Goal: Task Accomplishment & Management: Use online tool/utility

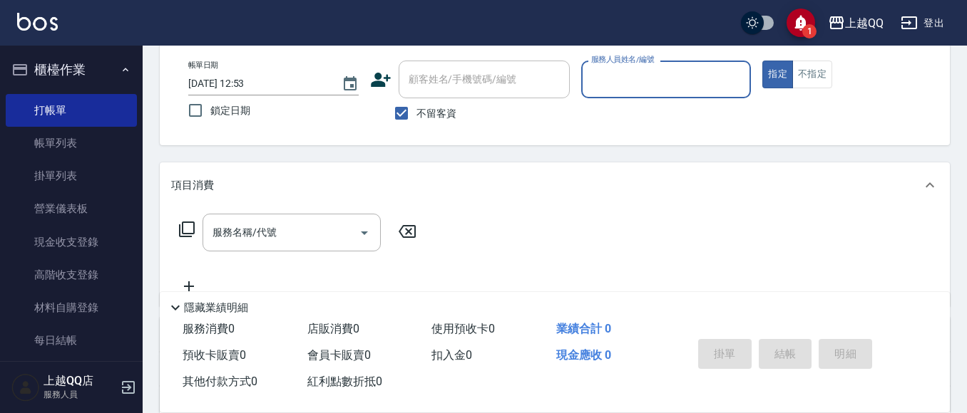
scroll to position [232, 0]
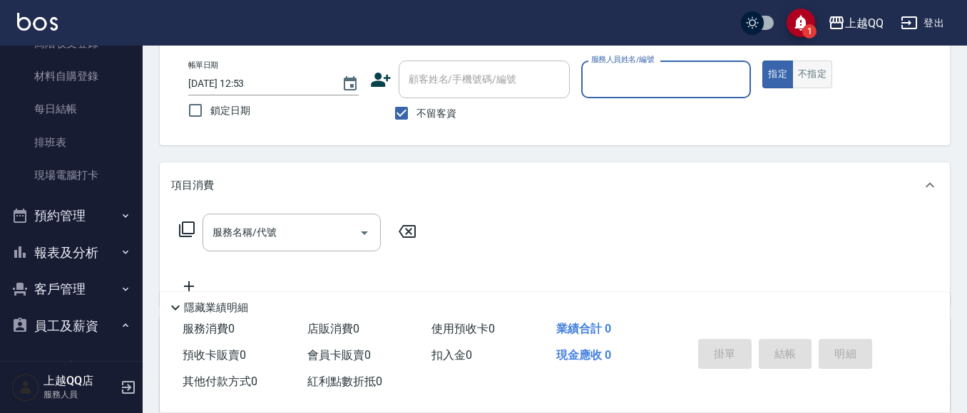
click at [808, 88] on button "不指定" at bounding box center [812, 75] width 40 height 28
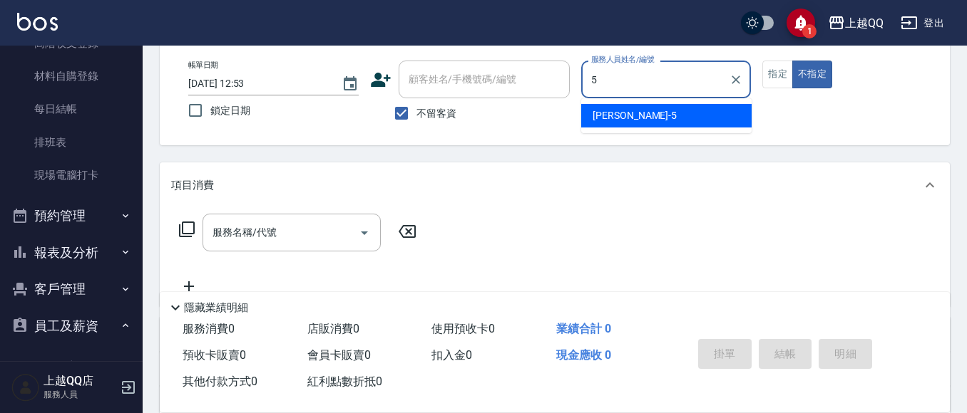
type input "[PERSON_NAME]5"
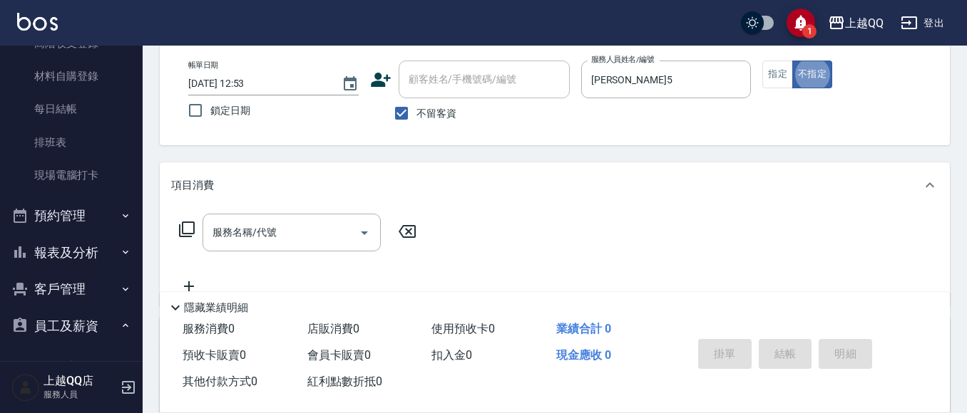
type button "false"
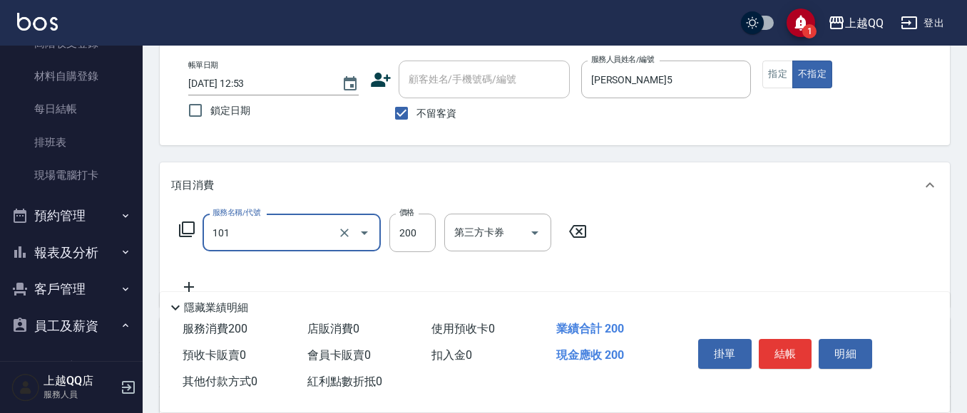
type input "洗髮(101)"
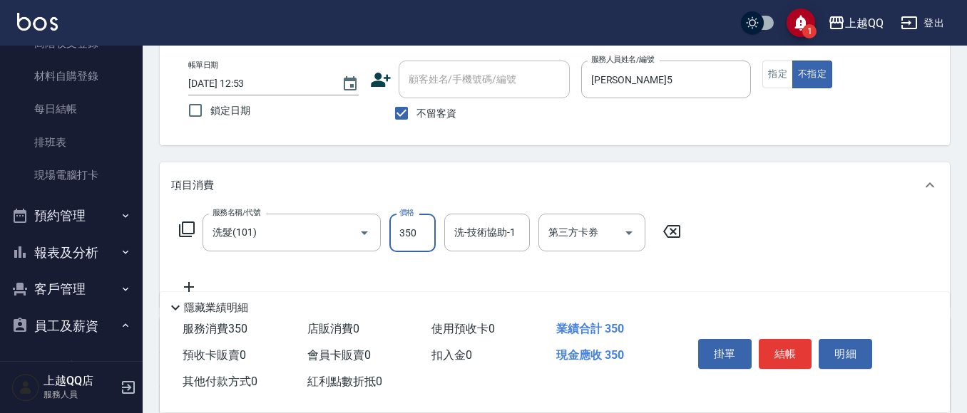
type input "350"
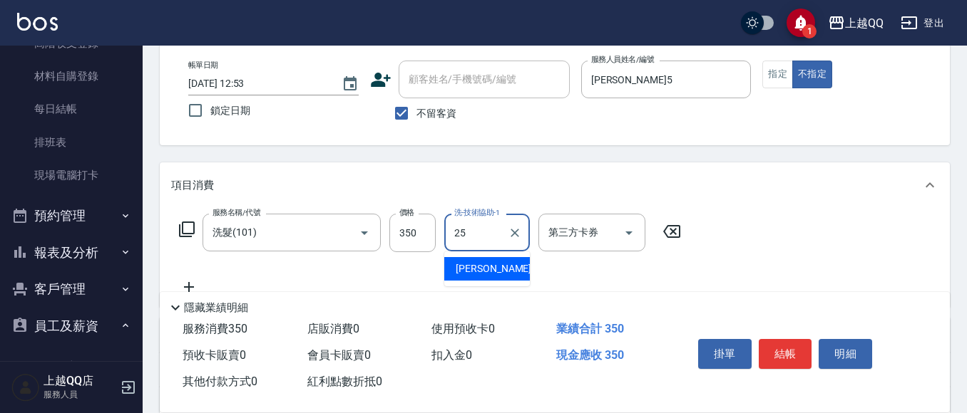
type input "[PERSON_NAME]-25"
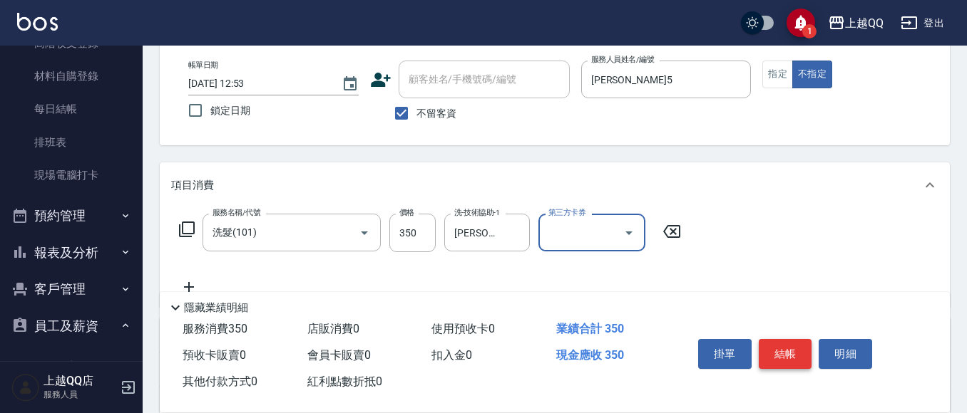
click at [785, 356] on button "結帳" at bounding box center [784, 354] width 53 height 30
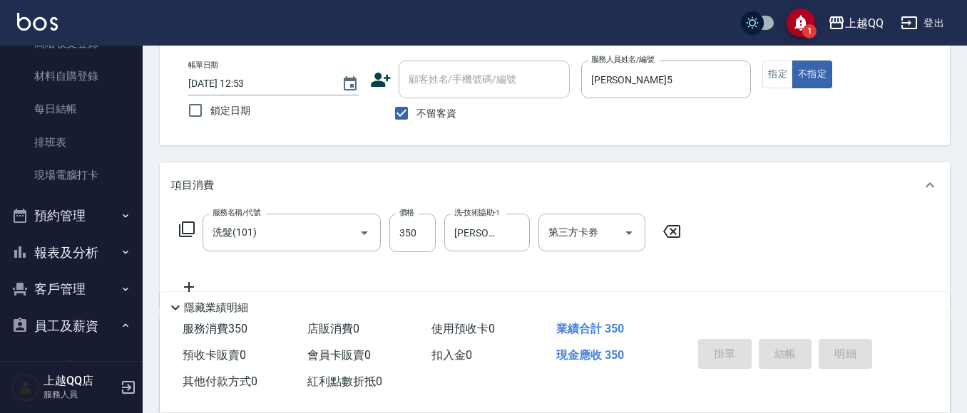
type input "[DATE] 14:36"
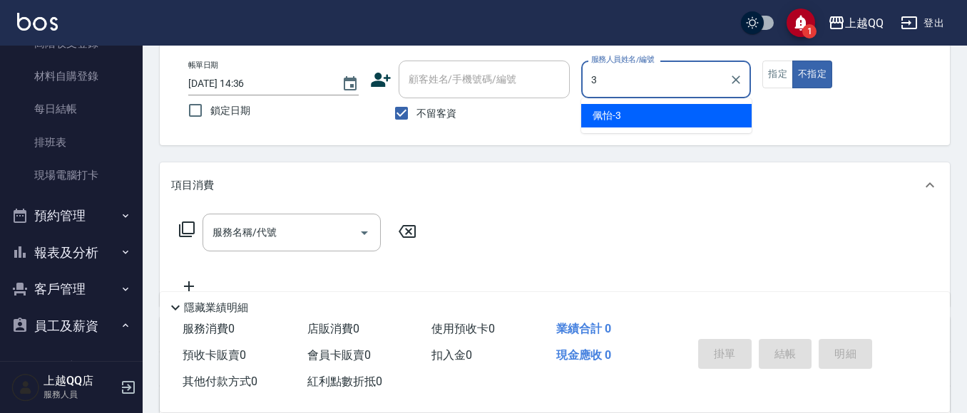
type input "佩怡-3"
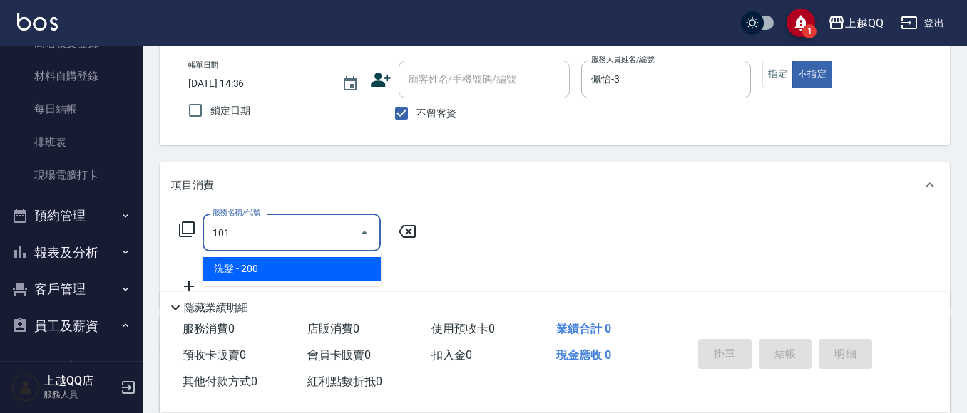
type input "洗髮(101)"
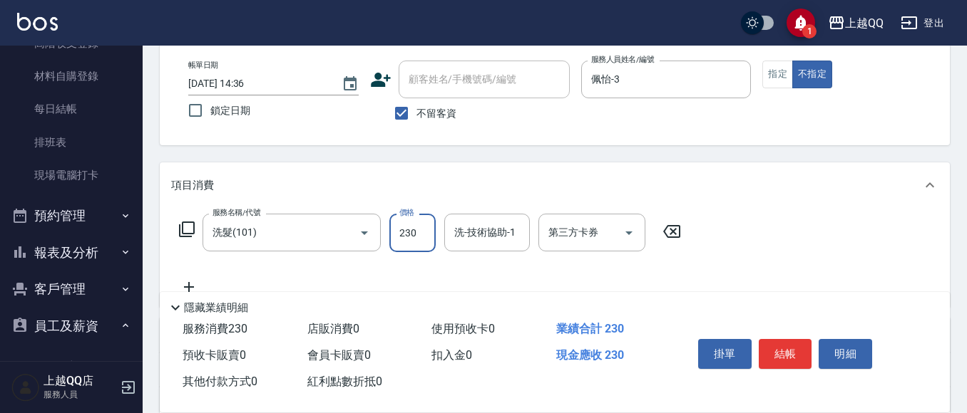
type input "230"
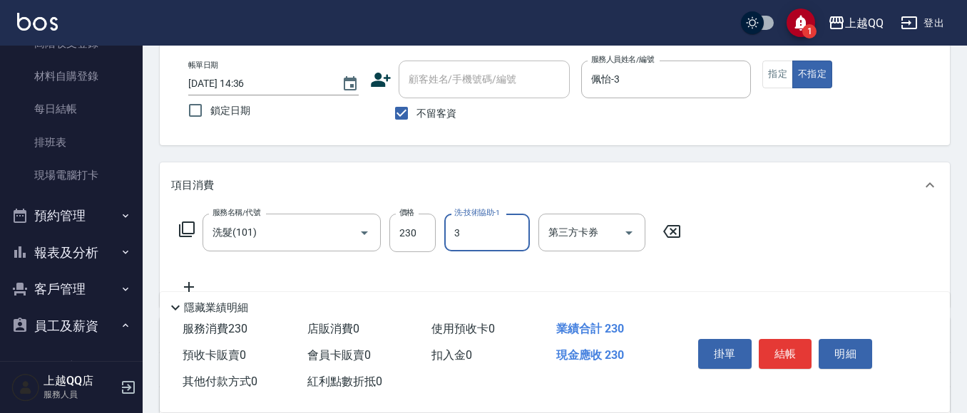
type input "佩怡-3"
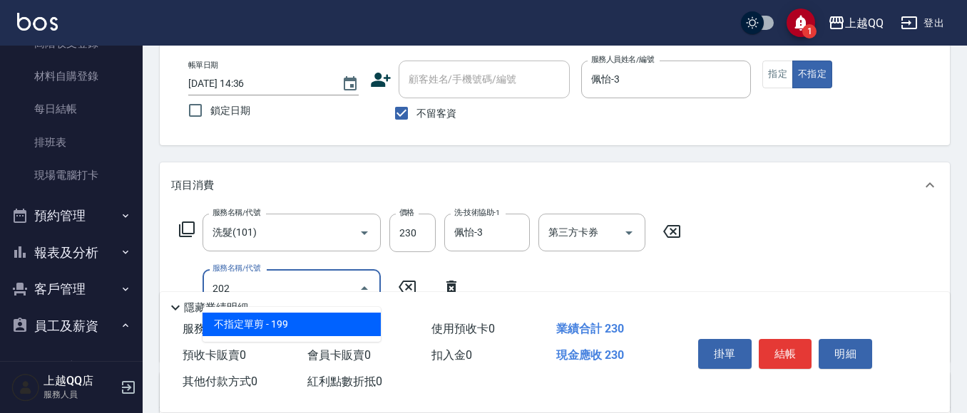
type input "不指定單剪(202)"
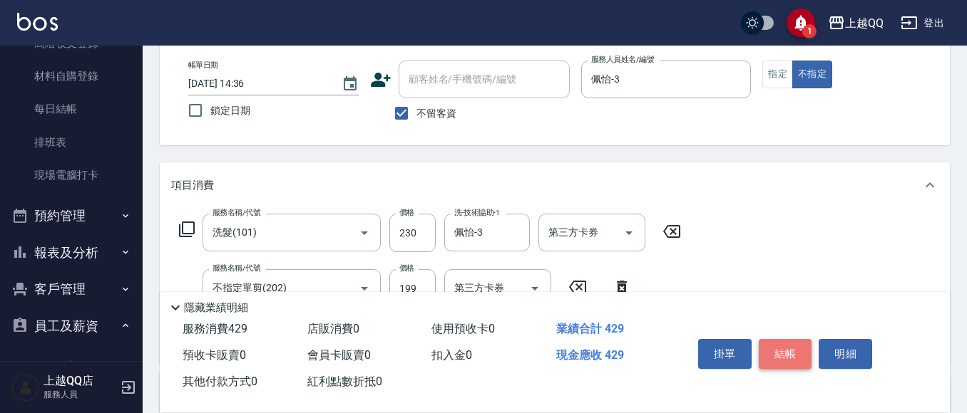
click at [783, 346] on button "結帳" at bounding box center [784, 354] width 53 height 30
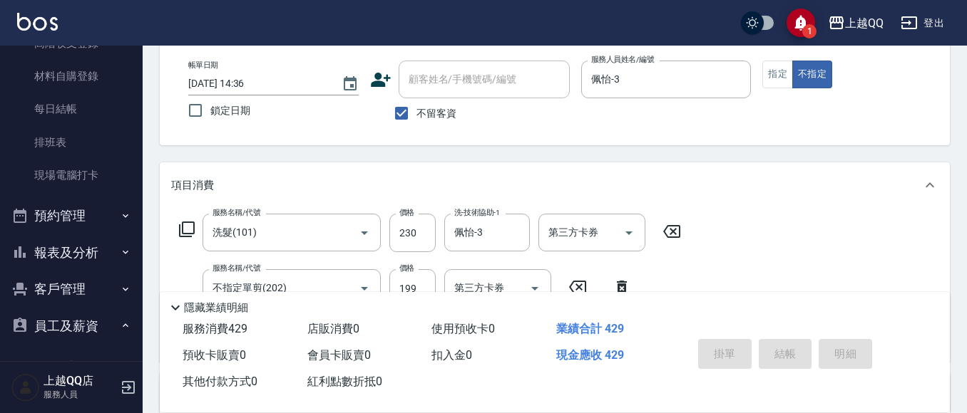
type input "[DATE] 14:49"
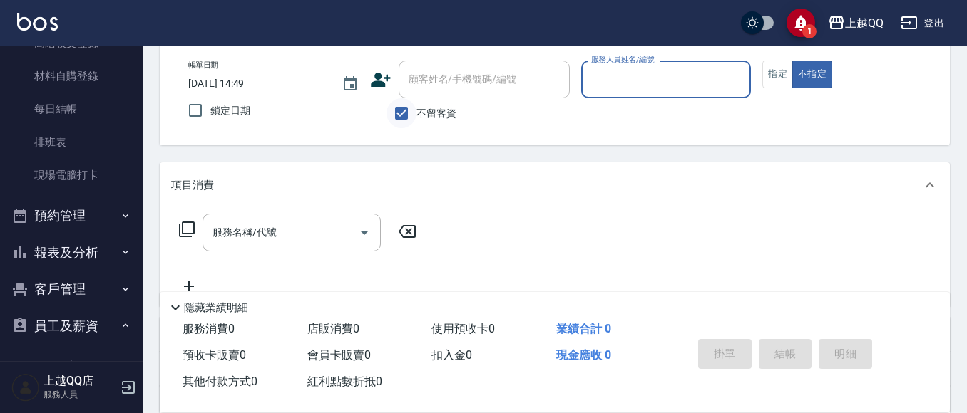
click at [413, 106] on input "不留客資" at bounding box center [401, 113] width 30 height 30
checkbox input "false"
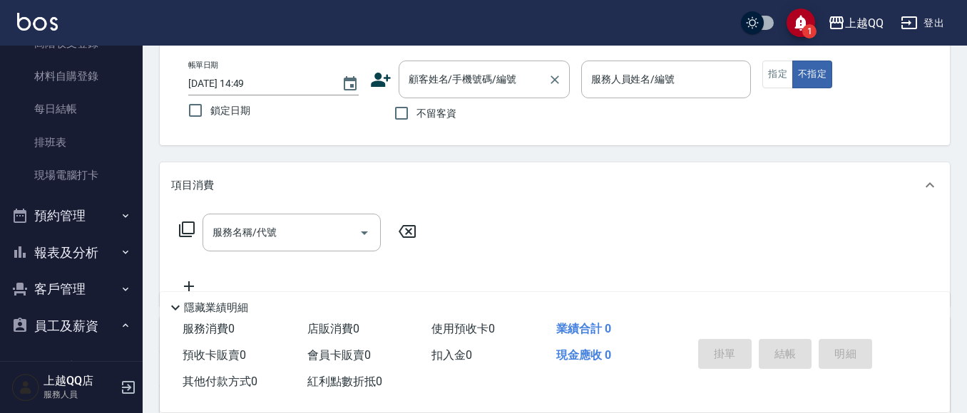
click at [456, 81] on div "顧客姓名/手機號碼/編號 顧客姓名/手機號碼/編號" at bounding box center [483, 80] width 171 height 38
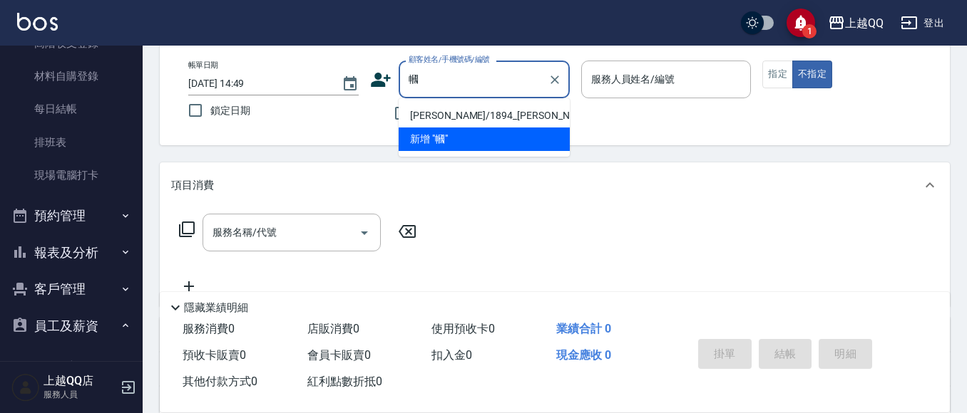
click at [536, 113] on li "[PERSON_NAME]/1894_[PERSON_NAME]/1894" at bounding box center [483, 116] width 171 height 24
type input "[PERSON_NAME]/1894_[PERSON_NAME]/1894"
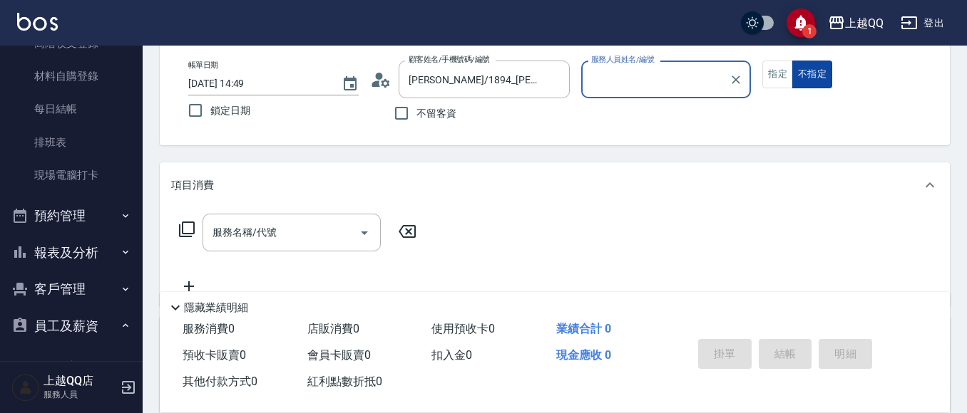
type input "佩怡-3"
click at [773, 78] on button "指定" at bounding box center [777, 75] width 31 height 28
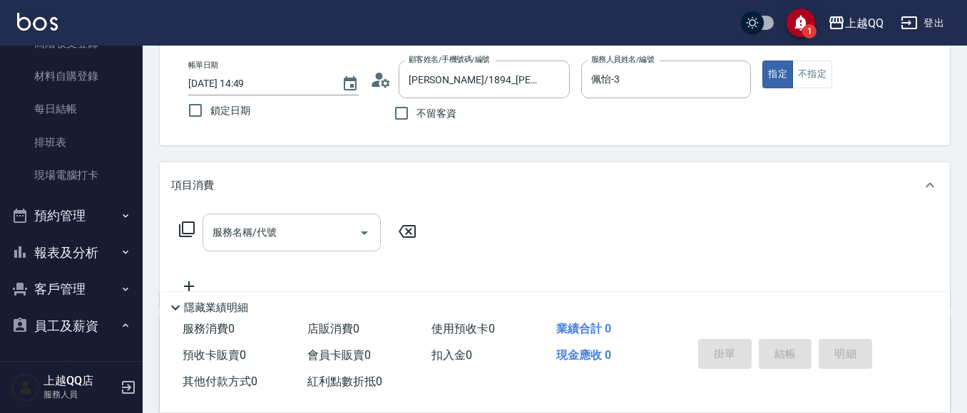
click at [304, 231] on input "服務名稱/代號" at bounding box center [281, 232] width 144 height 25
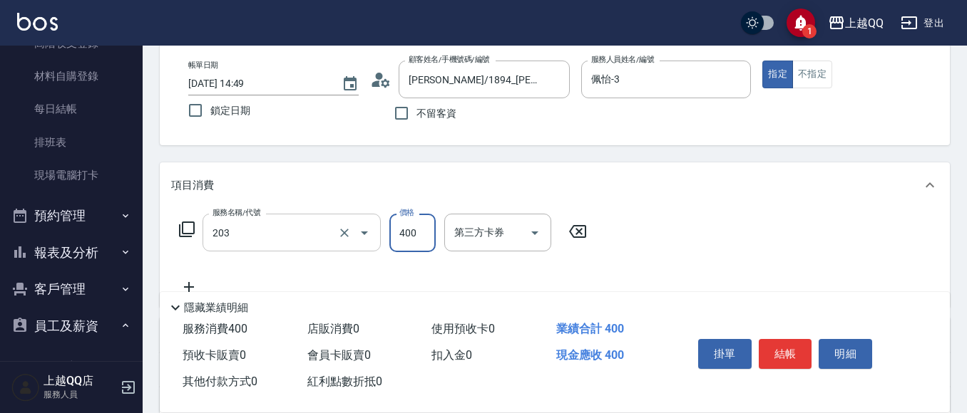
type input "指定單剪(203)"
type input "280"
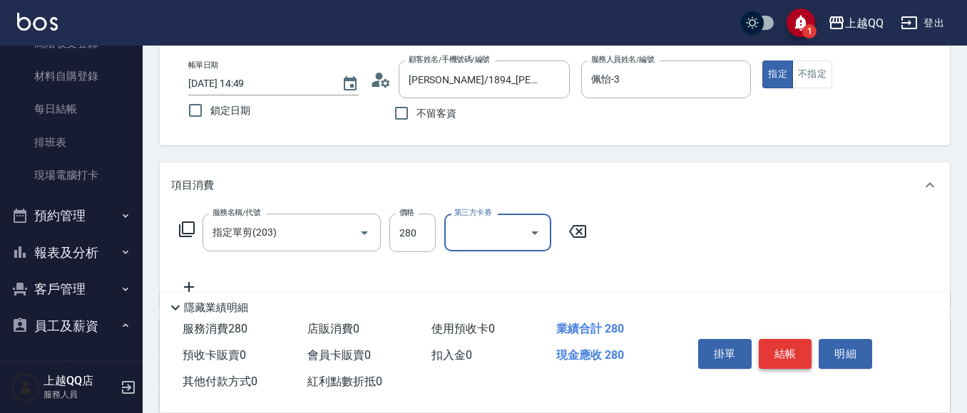
click at [777, 356] on button "結帳" at bounding box center [784, 354] width 53 height 30
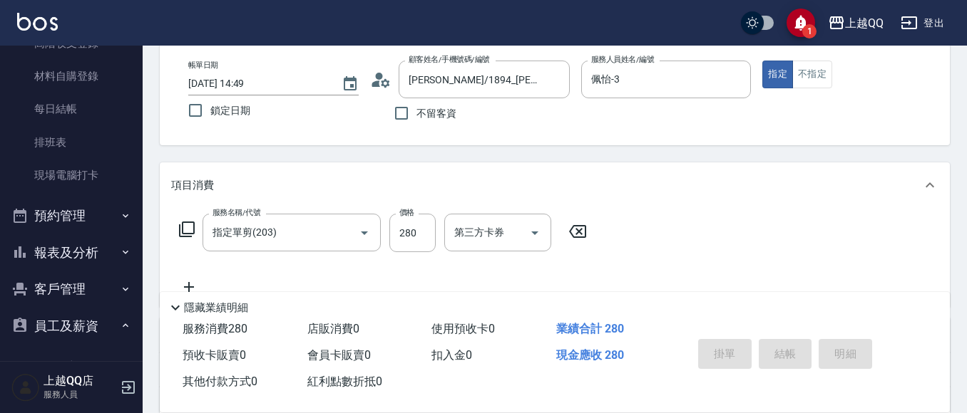
type input "[DATE] 14:50"
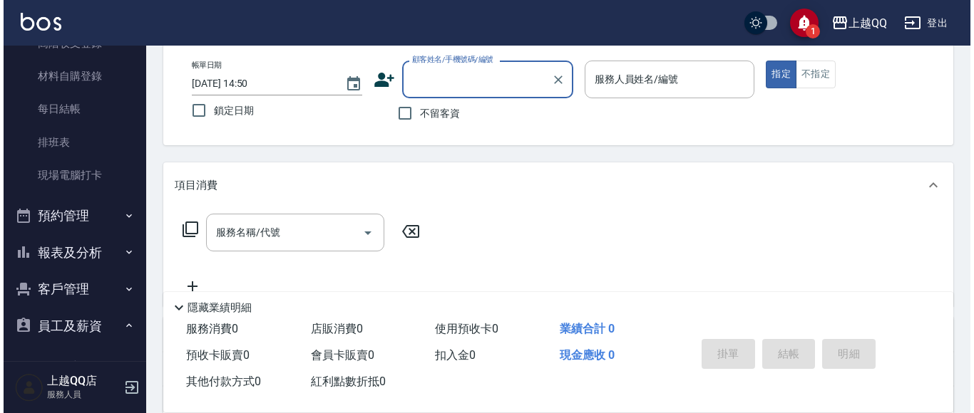
scroll to position [0, 0]
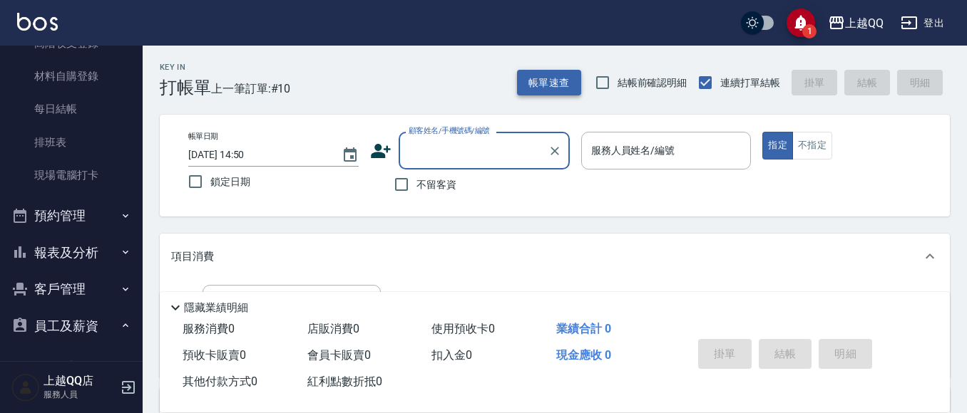
click at [530, 91] on button "帳單速查" at bounding box center [549, 83] width 64 height 26
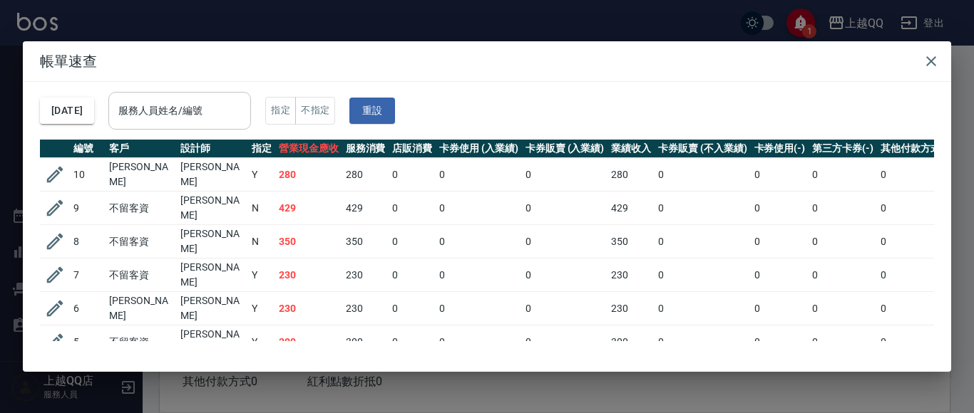
click at [187, 119] on input "服務人員姓名/編號" at bounding box center [180, 110] width 130 height 25
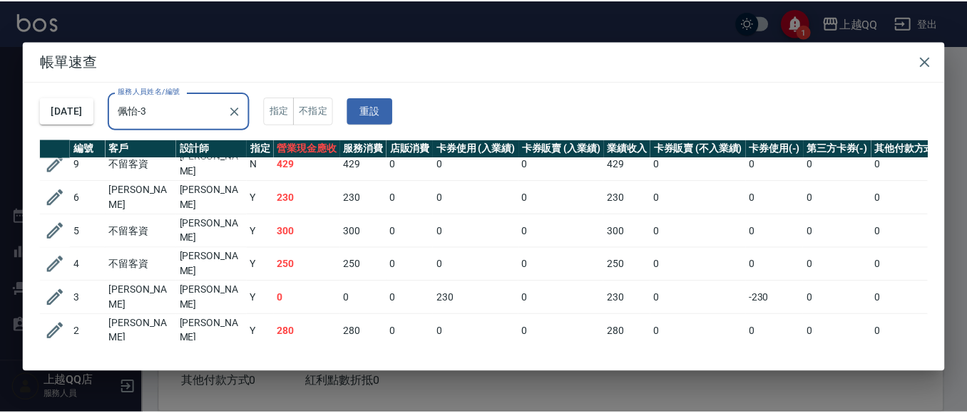
scroll to position [93, 0]
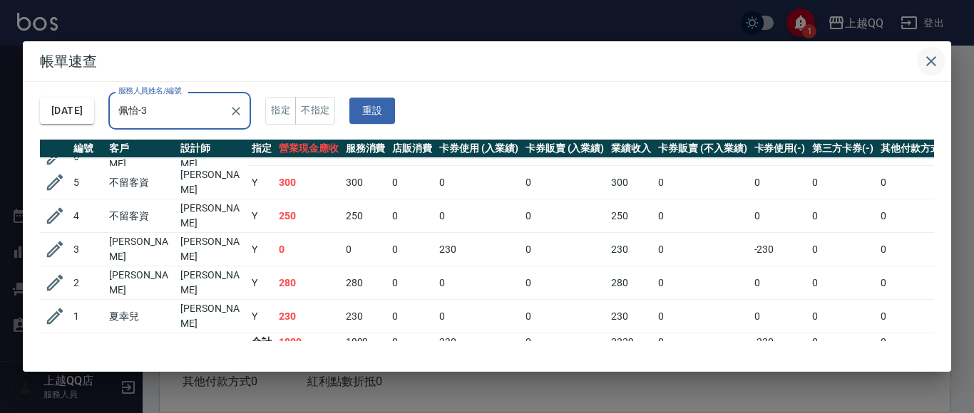
type input "佩怡-3"
click at [941, 55] on button "button" at bounding box center [931, 61] width 29 height 29
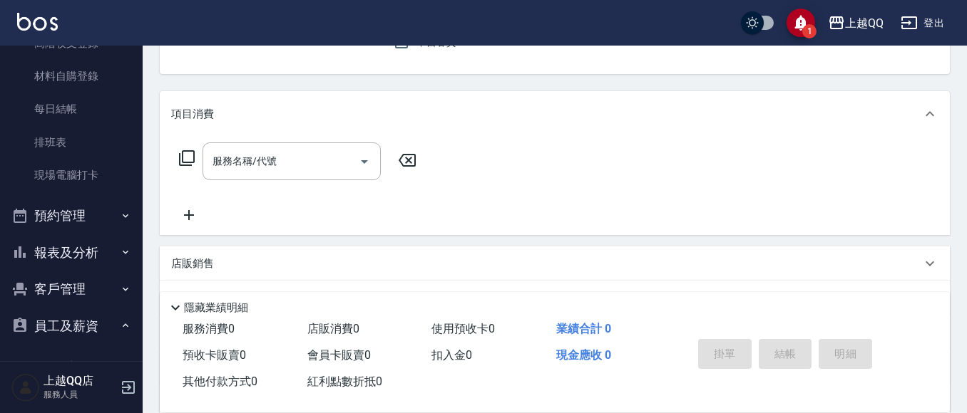
scroll to position [71, 0]
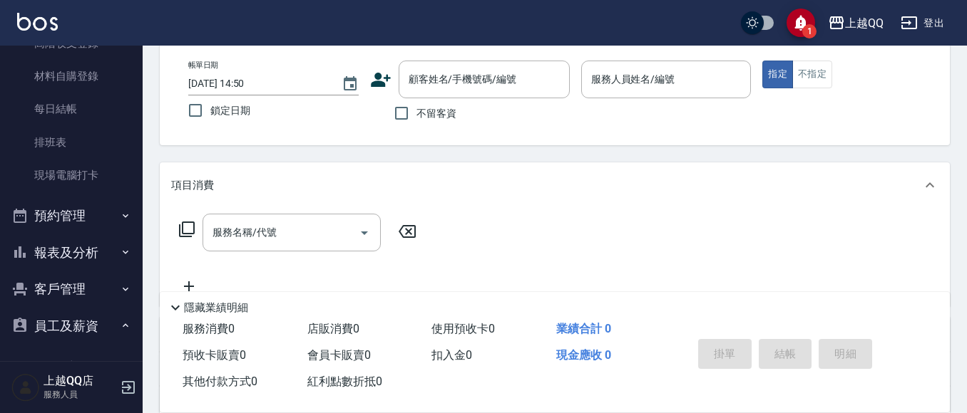
click at [427, 108] on span "不留客資" at bounding box center [436, 113] width 40 height 15
click at [416, 108] on input "不留客資" at bounding box center [401, 113] width 30 height 30
checkbox input "true"
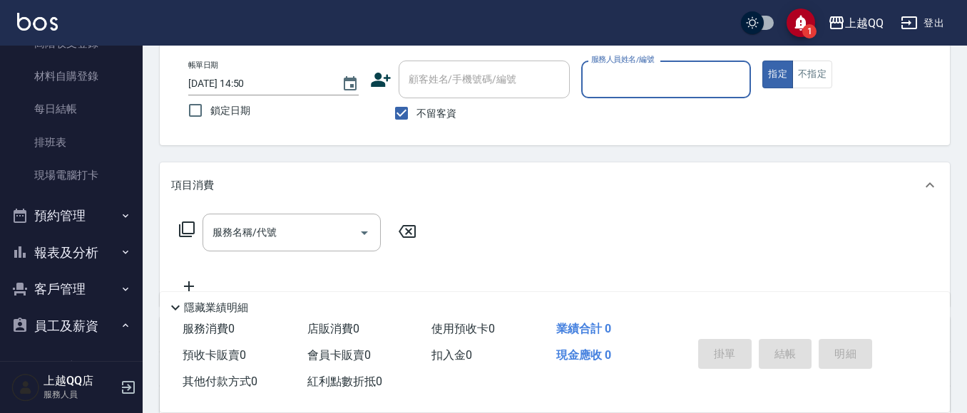
click at [709, 48] on div "帳單日期 [DATE] 14:50 鎖定日期 顧客姓名/手機號碼/編號 顧客姓名/手機號碼/編號 不留客資 服務人員姓名/編號 服務人員姓名/編號 指定 不指定" at bounding box center [555, 94] width 790 height 102
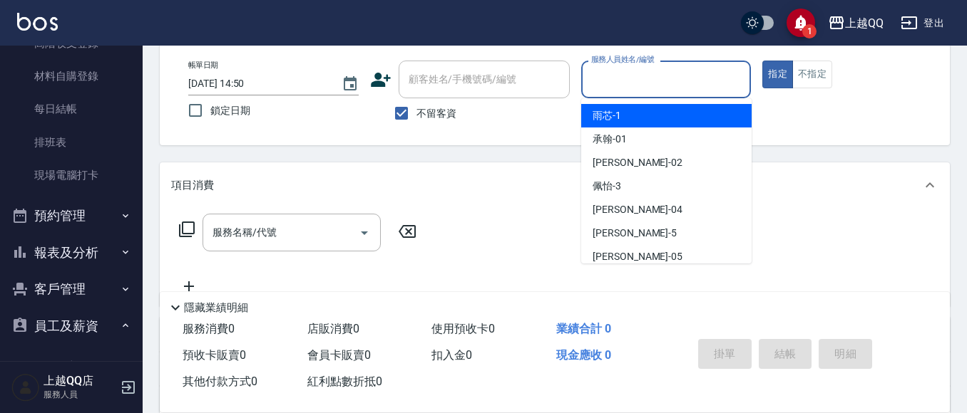
click at [700, 84] on input "服務人員姓名/編號" at bounding box center [666, 79] width 158 height 25
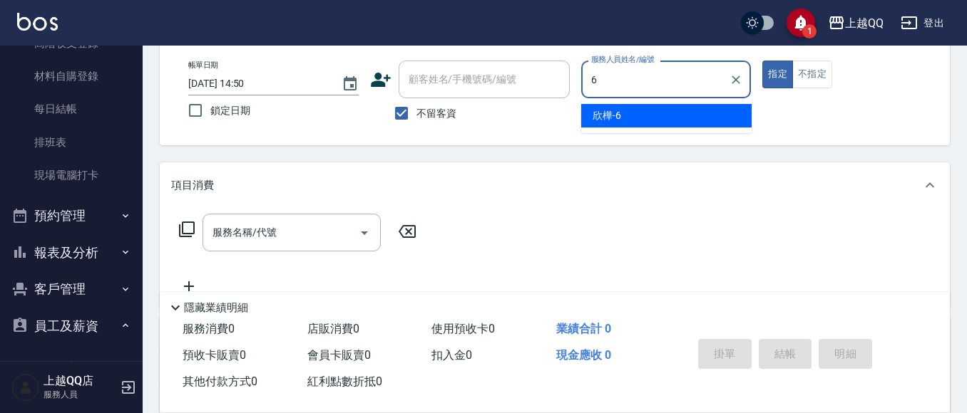
type input "欣樺-6"
type button "true"
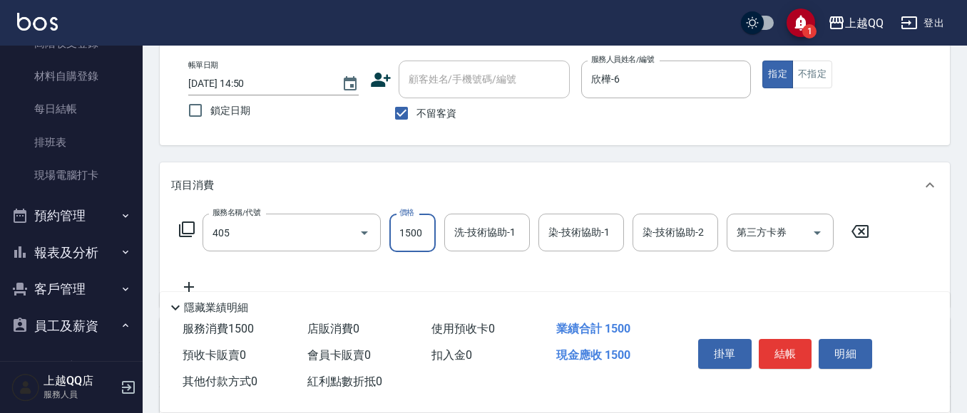
type input "設計染髮/網路(405)"
type input "999"
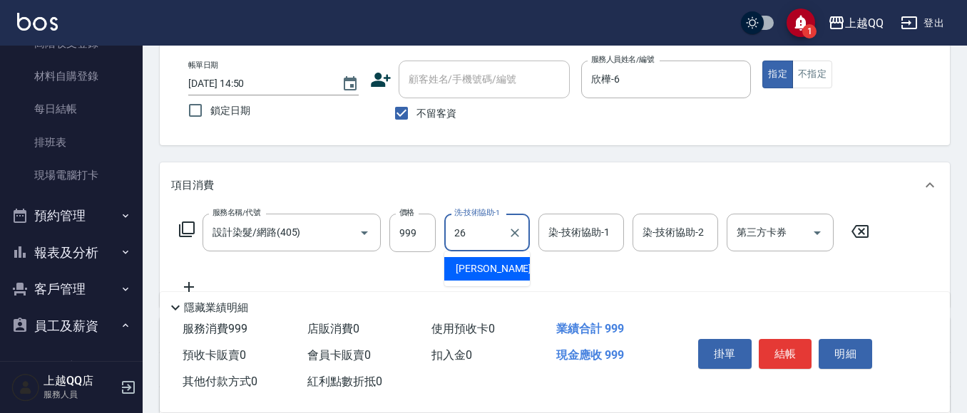
type input "[PERSON_NAME]-26"
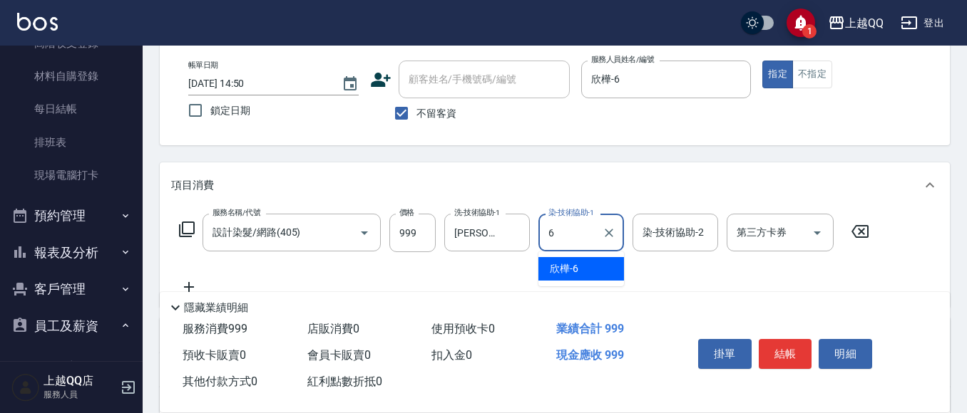
type input "欣樺-6"
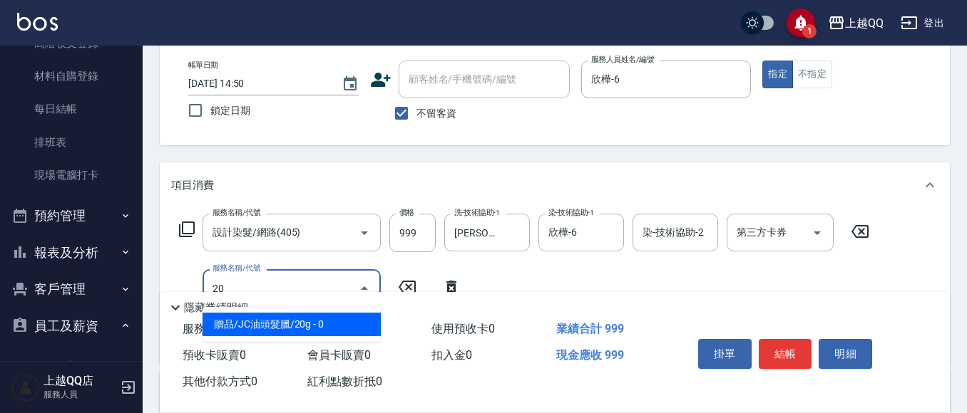
type input "2"
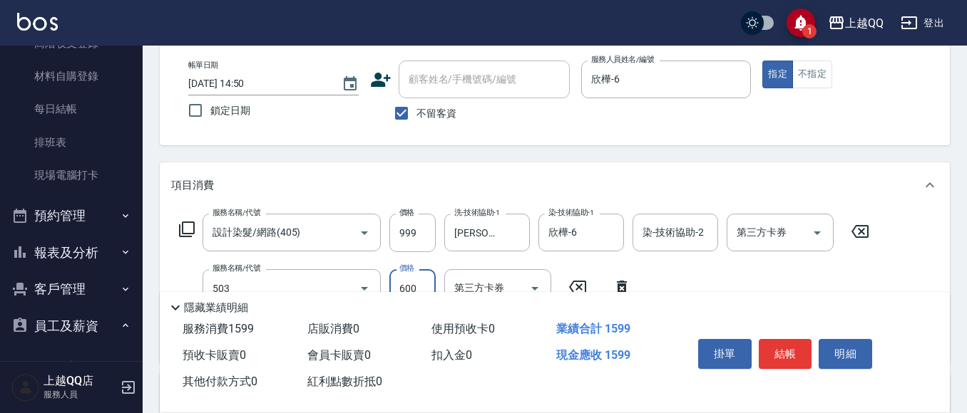
type input "小麥蛋白護髮(503)"
type input "300"
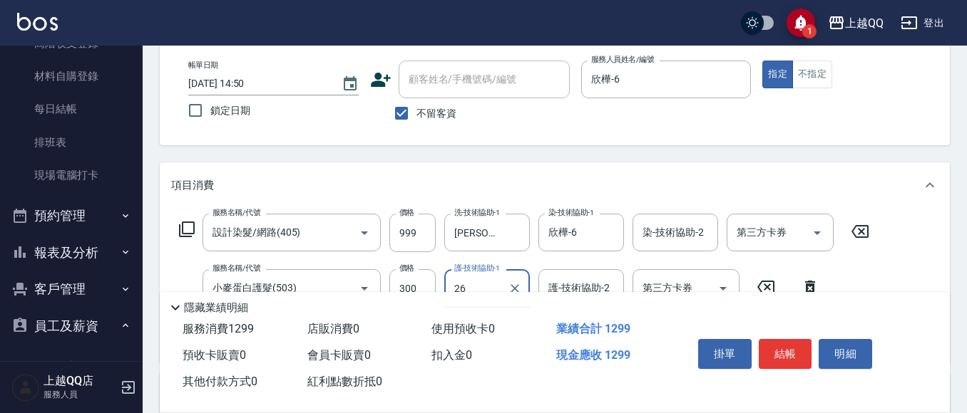
type input "[PERSON_NAME]-26"
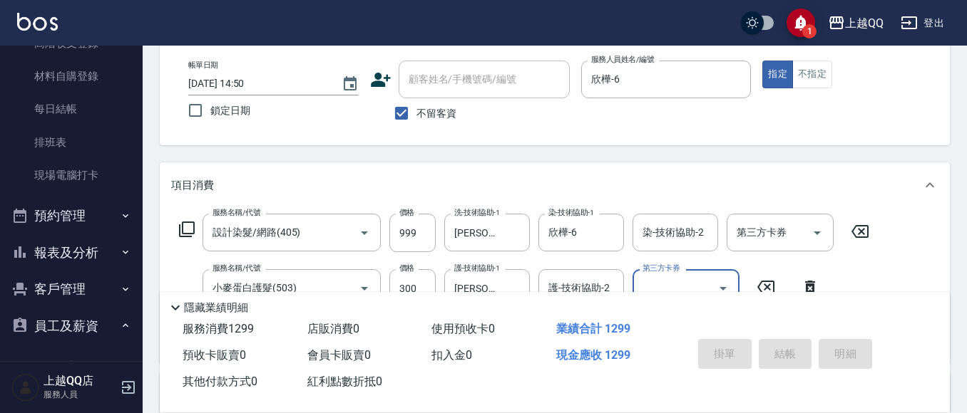
type input "[DATE] 15:46"
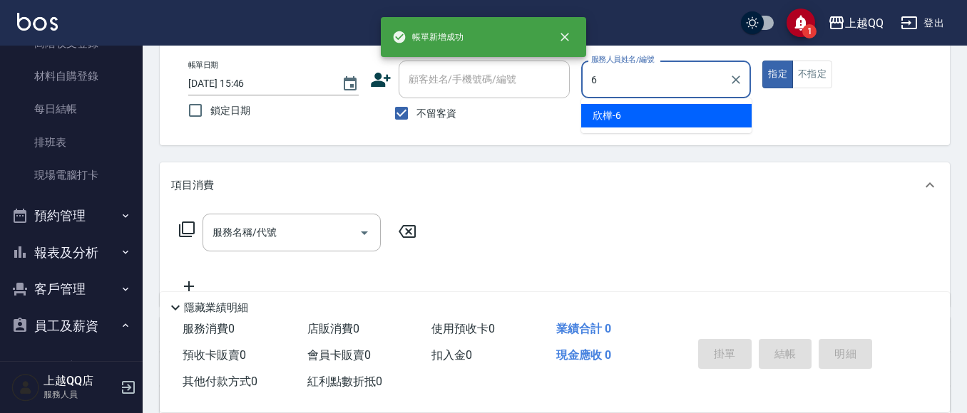
type input "欣樺-6"
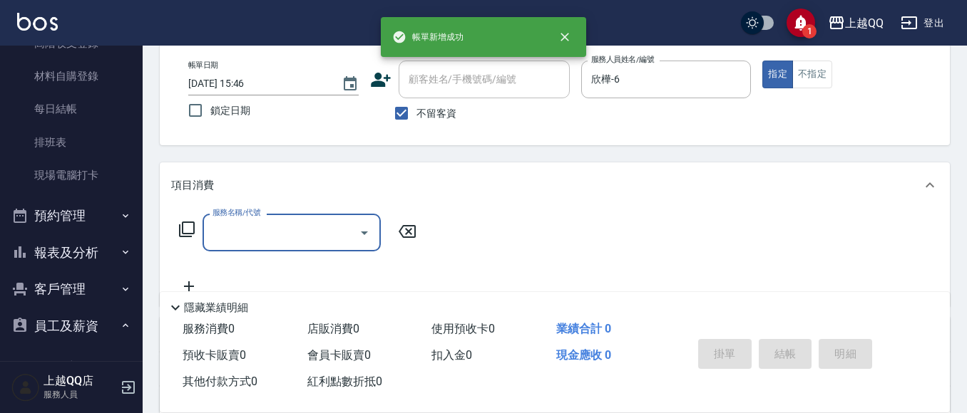
scroll to position [143, 0]
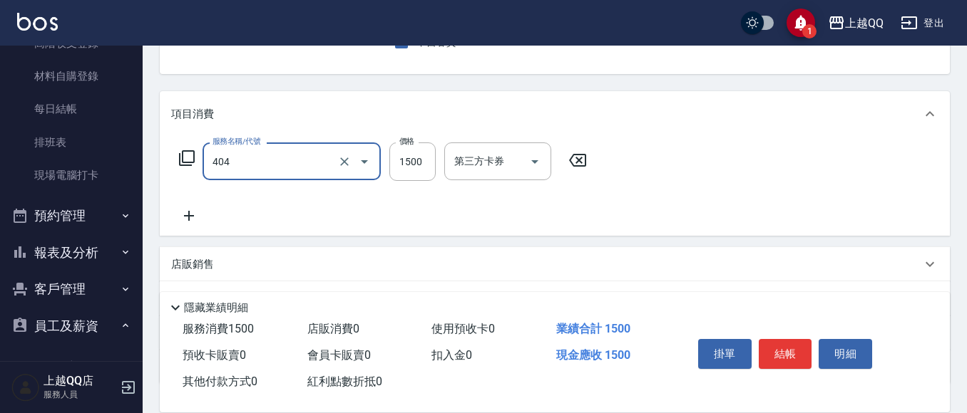
type input "設計染髮(404)"
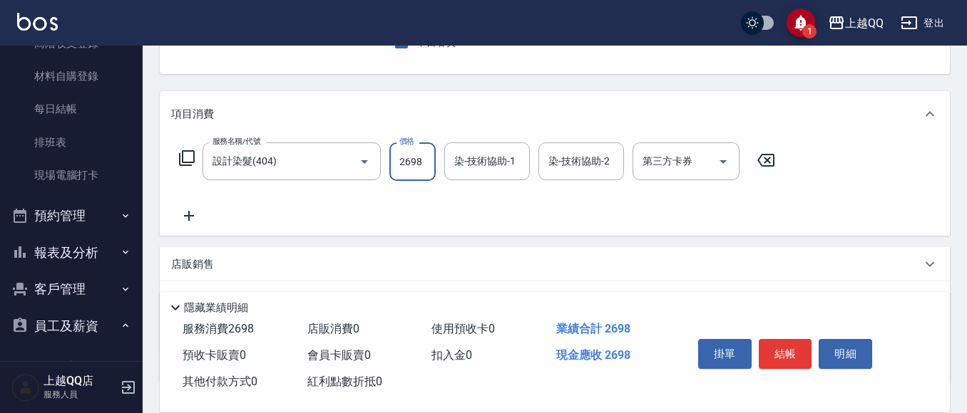
type input "2698"
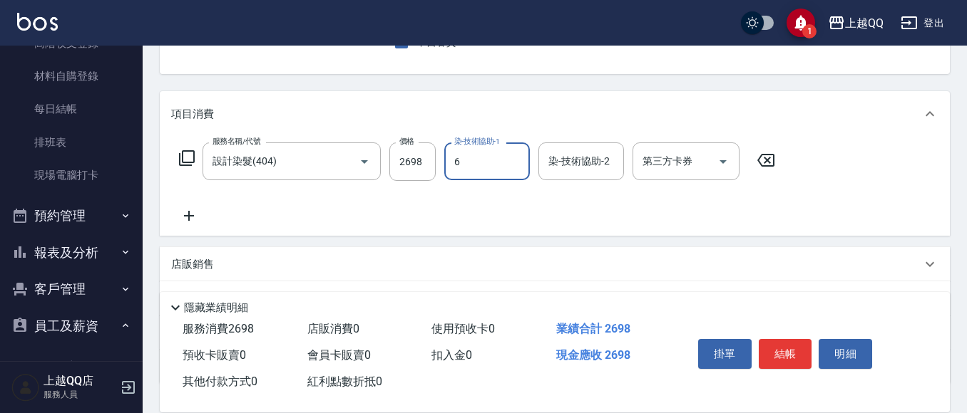
type input "欣樺-6"
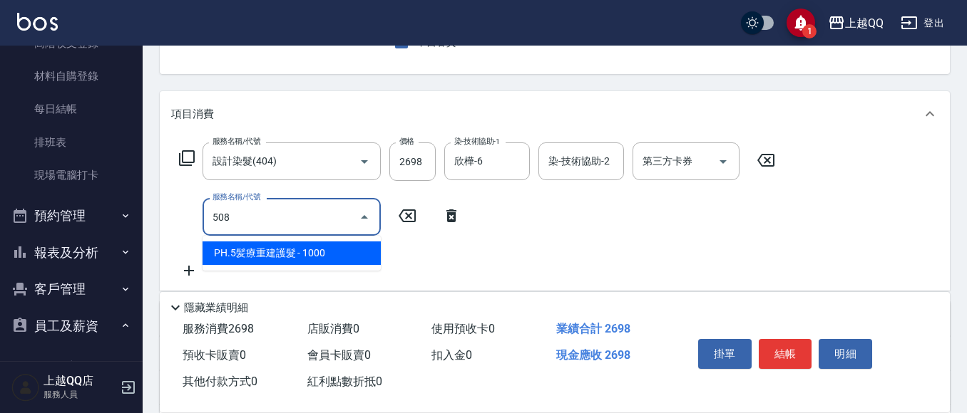
type input "PH.5髪療重建護髮(508)"
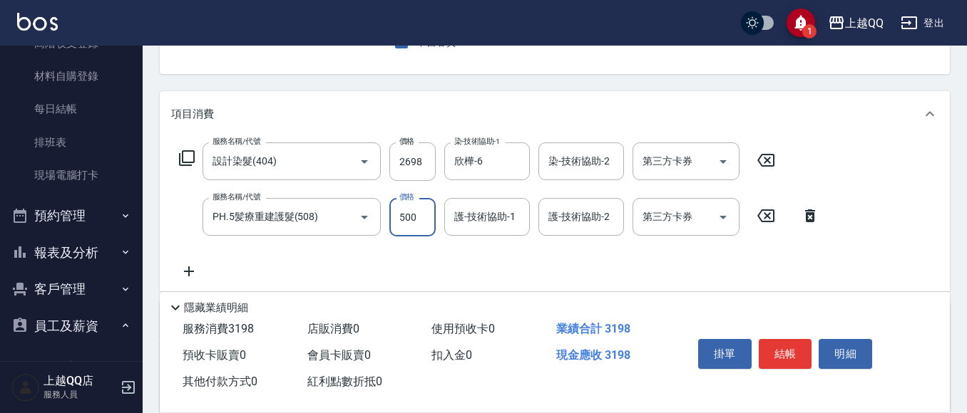
type input "500"
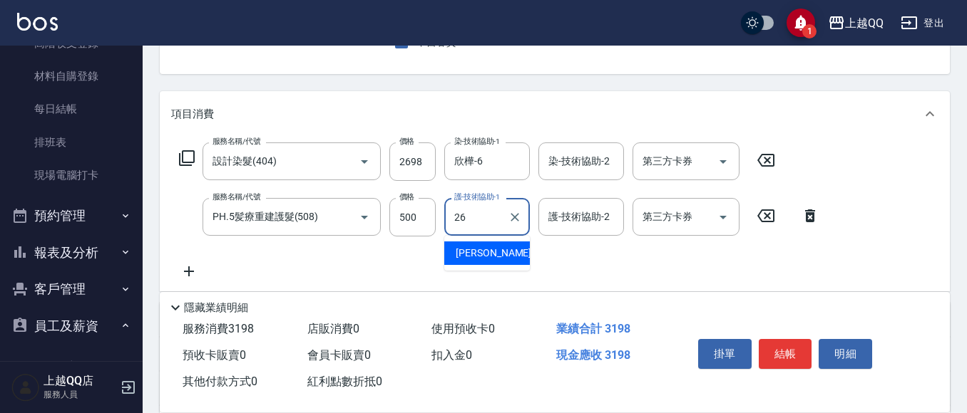
type input "[PERSON_NAME]-26"
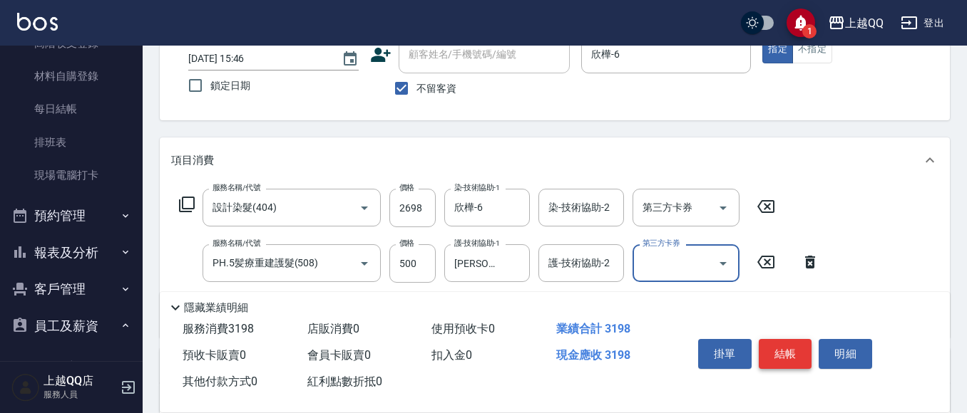
scroll to position [71, 0]
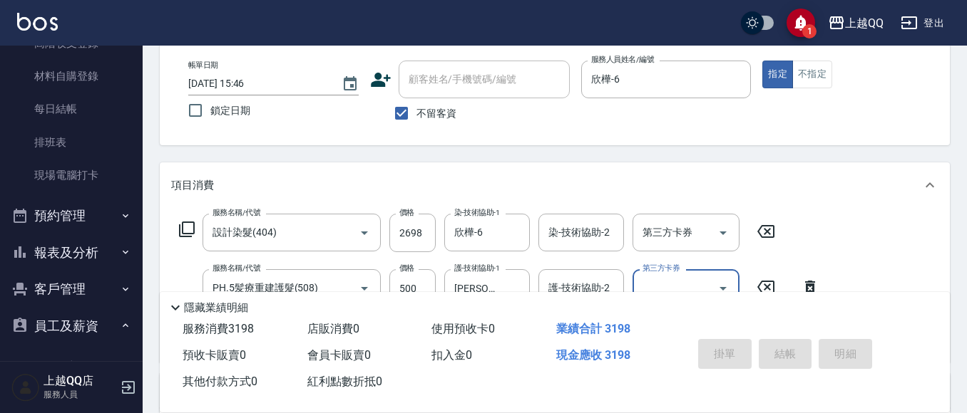
type input "[DATE] 15:47"
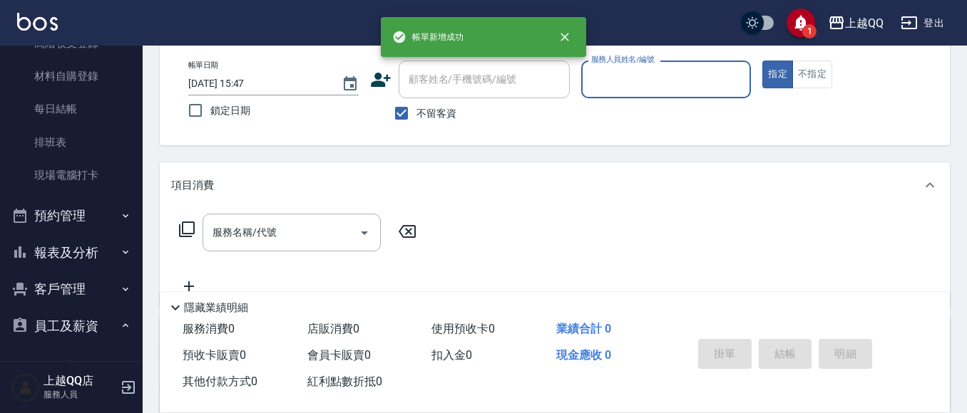
click at [425, 111] on span "不留客資" at bounding box center [436, 113] width 40 height 15
click at [416, 111] on input "不留客資" at bounding box center [401, 113] width 30 height 30
checkbox input "false"
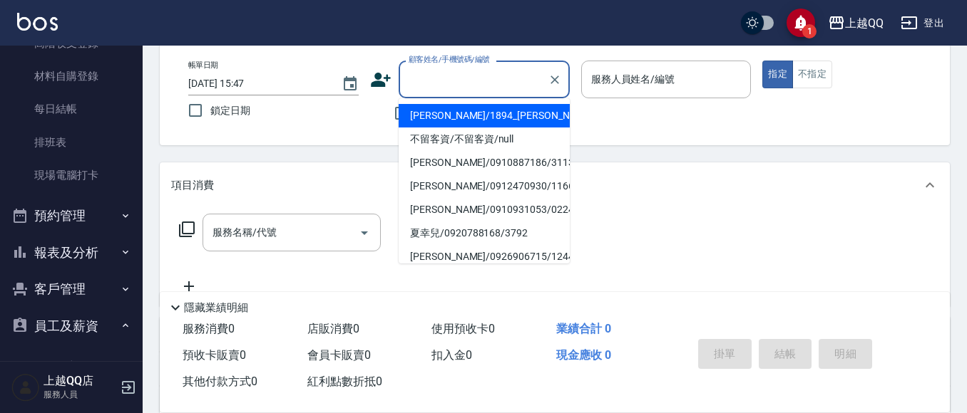
click at [456, 73] on input "顧客姓名/手機號碼/編號" at bounding box center [473, 79] width 137 height 25
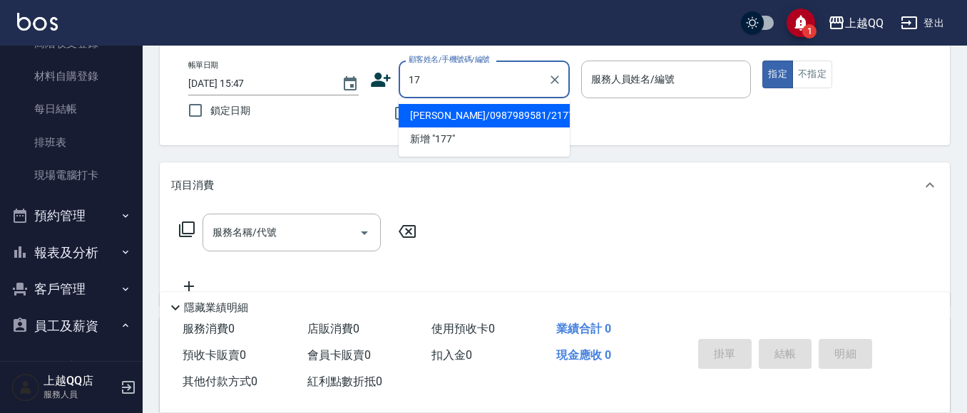
type input "1"
click at [762, 61] on button "指定" at bounding box center [777, 75] width 31 height 28
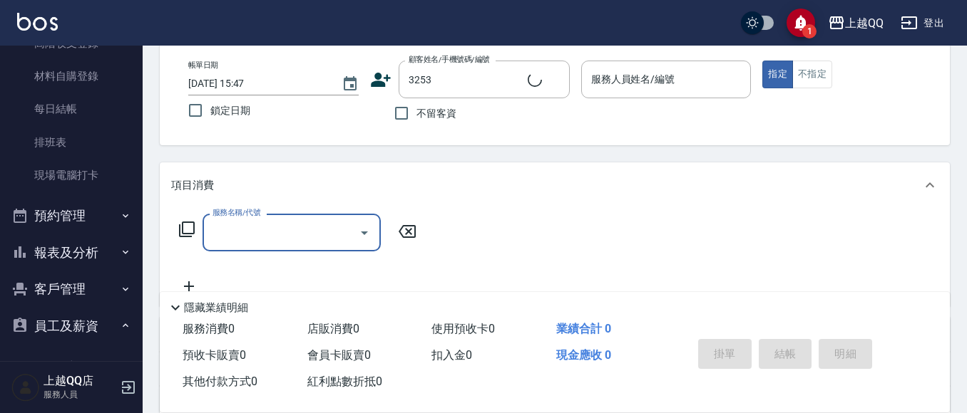
type input "石人妃/0916330727/3253"
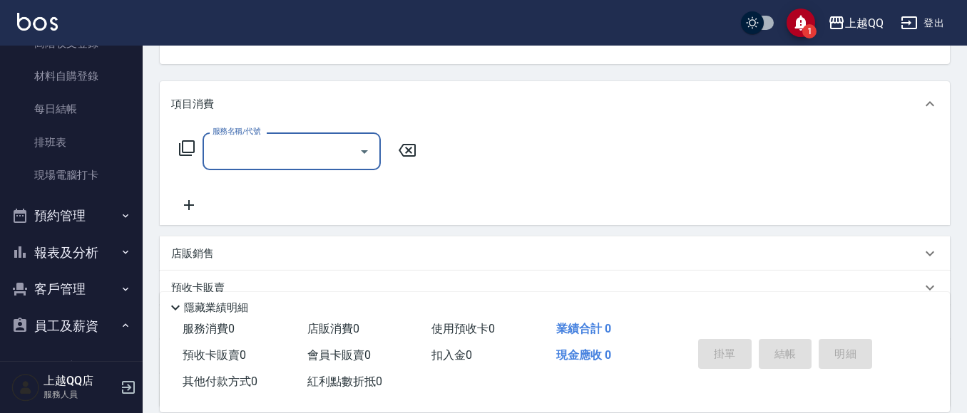
type input "欣樺-6"
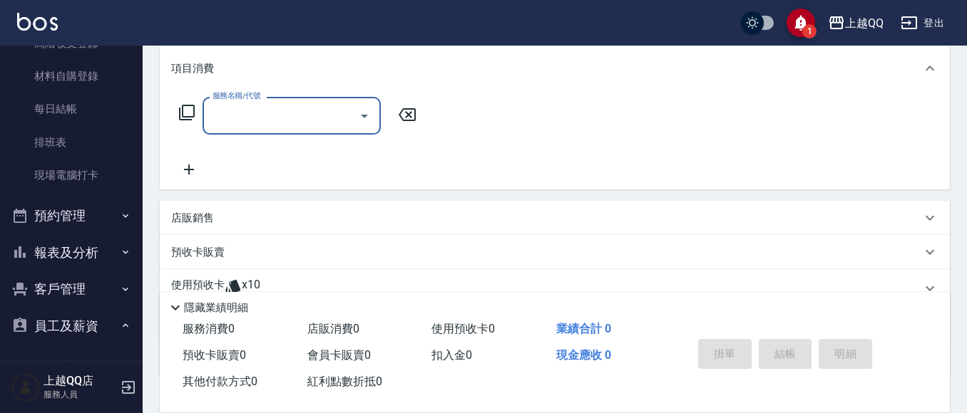
scroll to position [214, 0]
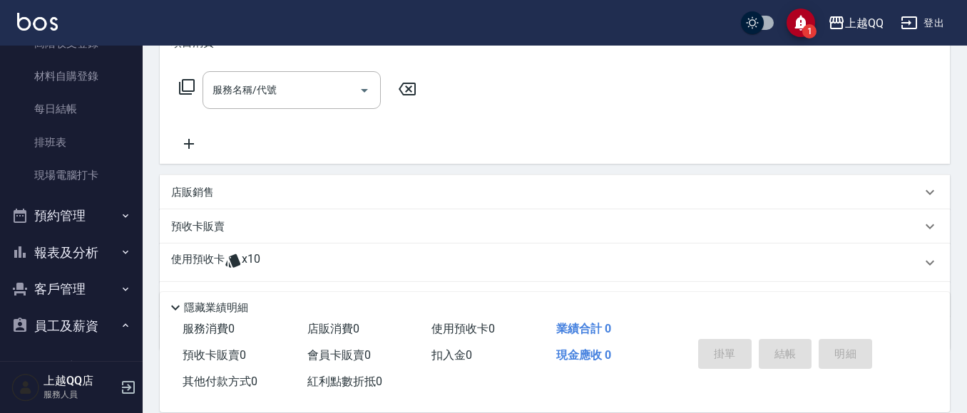
click at [190, 261] on p "使用預收卡" at bounding box center [197, 262] width 53 height 21
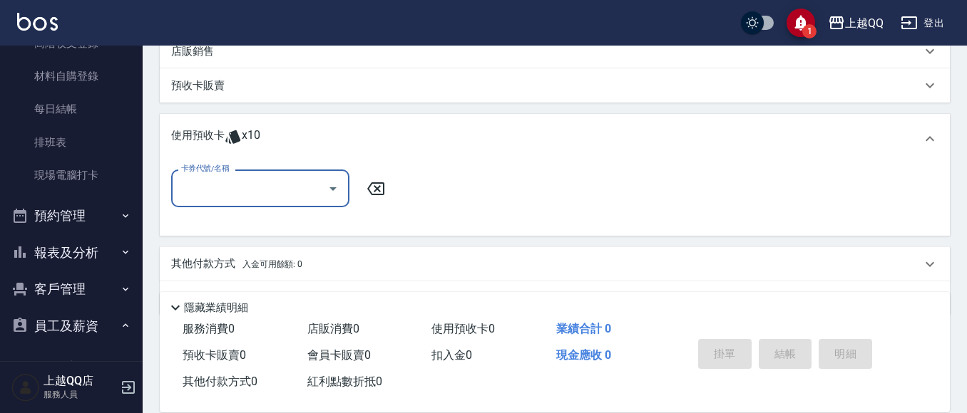
scroll to position [356, 0]
click at [322, 172] on div at bounding box center [332, 187] width 21 height 38
click at [317, 192] on input "卡券代號/名稱" at bounding box center [250, 187] width 144 height 25
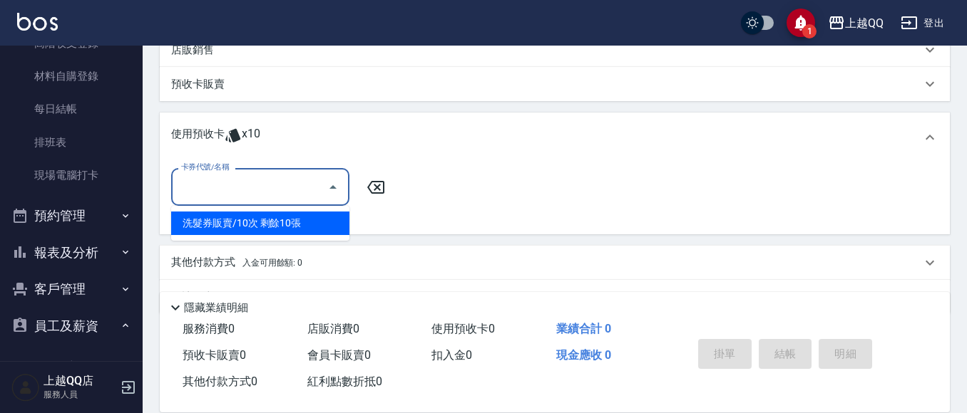
click at [327, 228] on div "洗髮券販賣/10次 剩餘10張" at bounding box center [260, 224] width 178 height 24
type input "洗髮券販賣/10次"
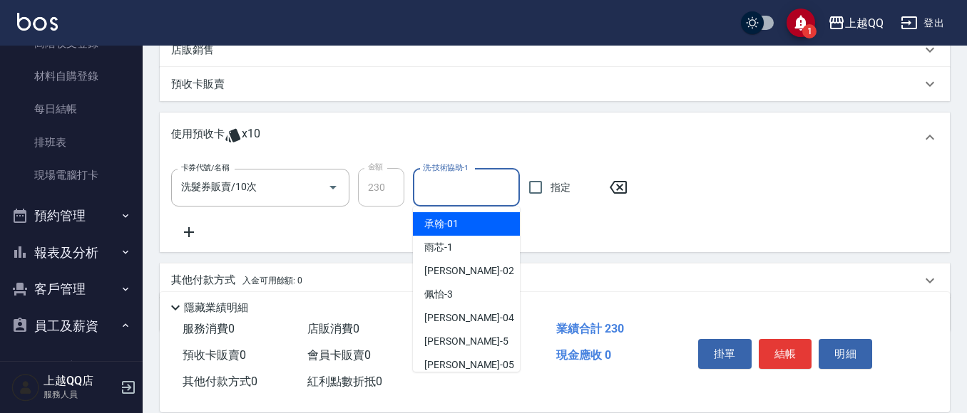
click at [433, 199] on input "洗-技術協助-1" at bounding box center [466, 187] width 94 height 25
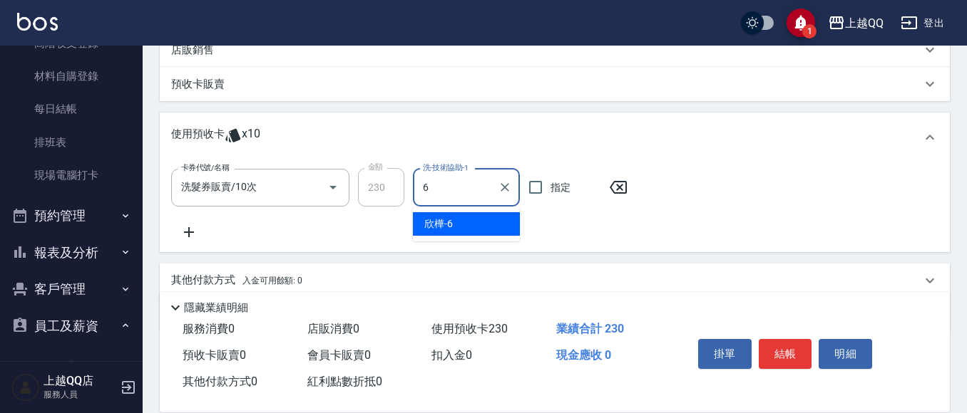
type input "欣樺-6"
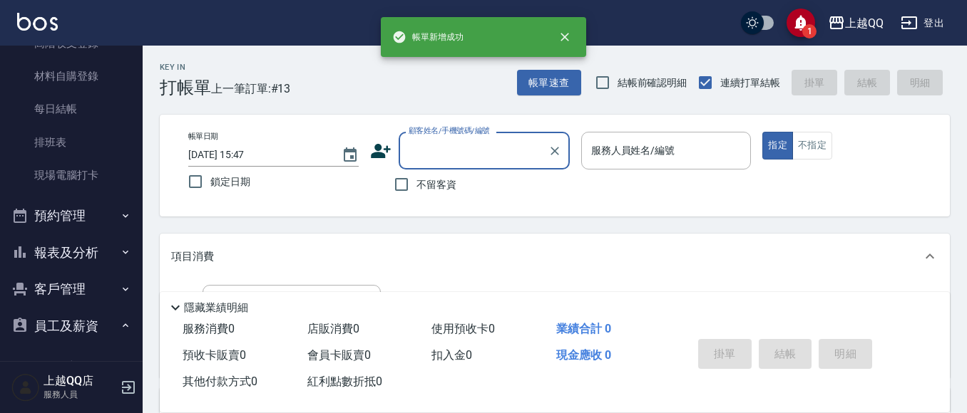
scroll to position [71, 0]
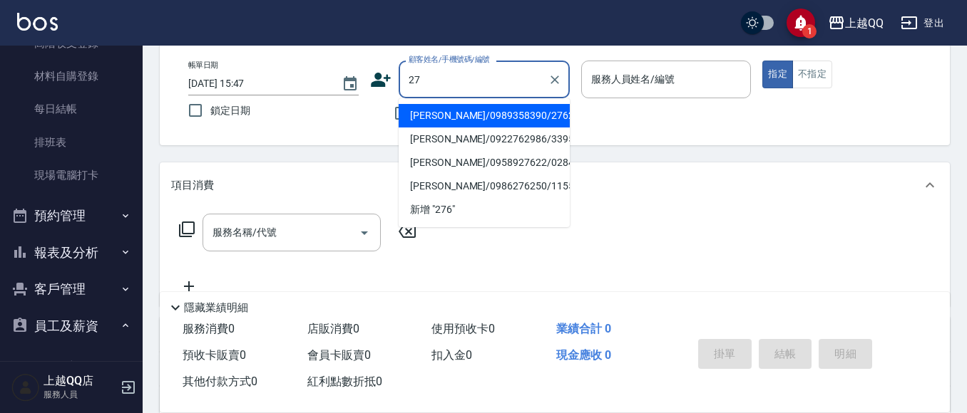
type input "2"
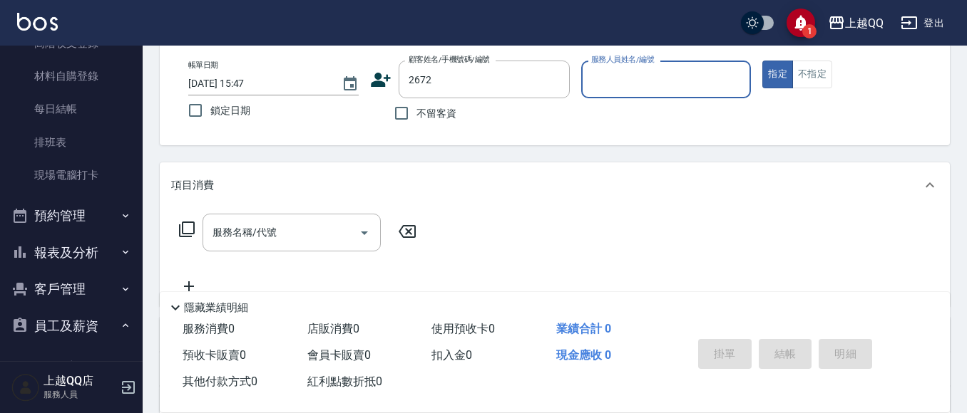
click at [762, 61] on button "指定" at bounding box center [777, 75] width 31 height 28
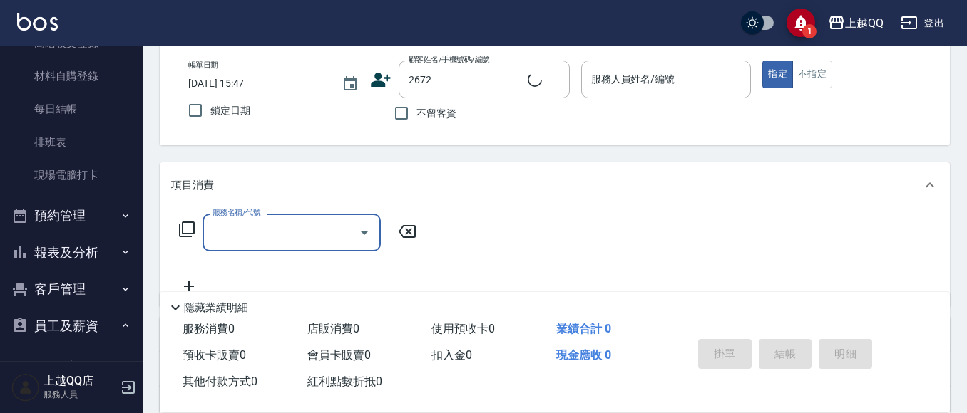
type input "[PERSON_NAME]/0937033340/2672"
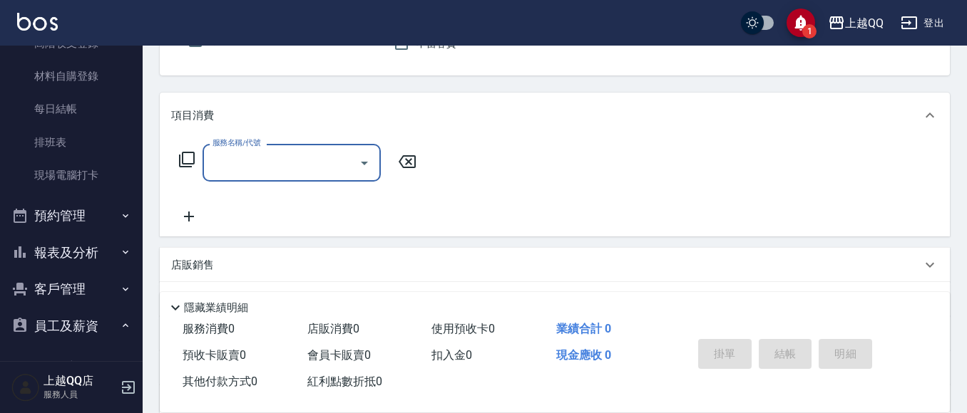
type input "欣樺-6"
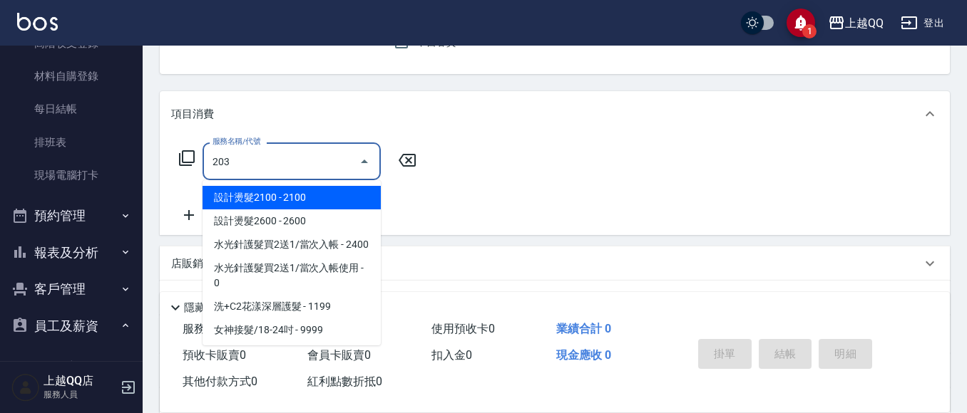
type input "指定單剪(203)"
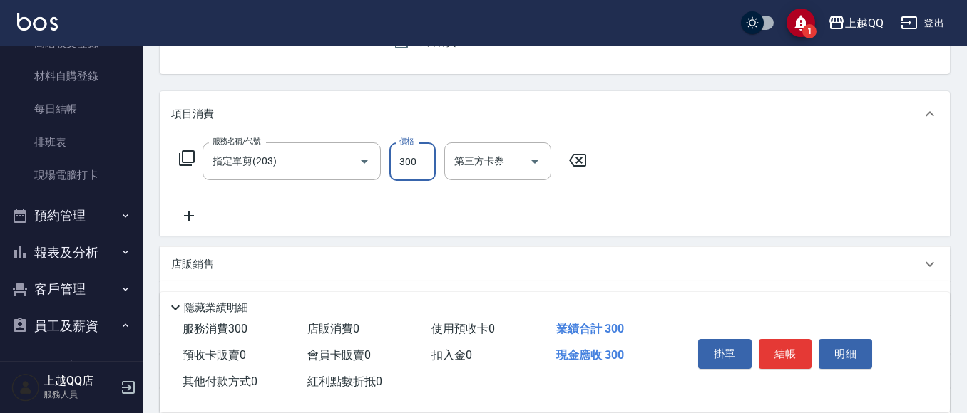
type input "300"
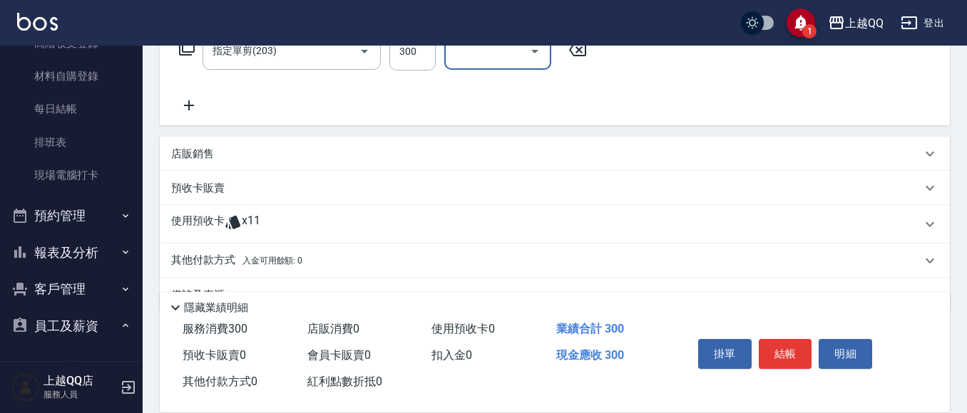
scroll to position [289, 0]
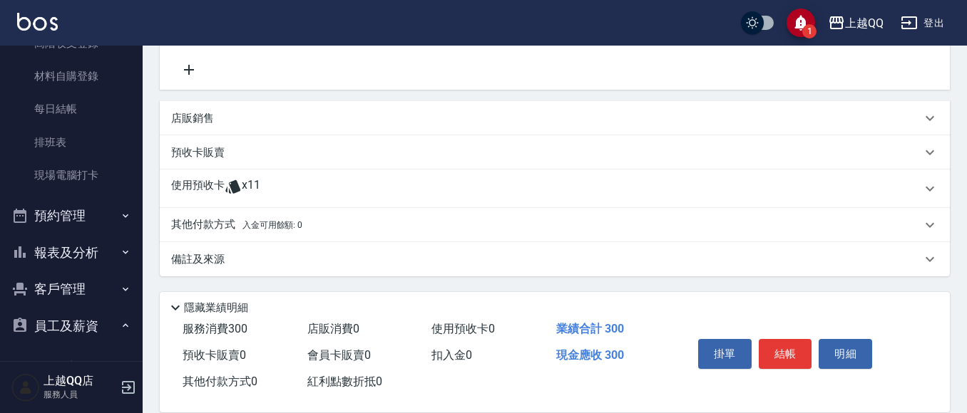
click at [250, 182] on span "x11" at bounding box center [251, 188] width 19 height 21
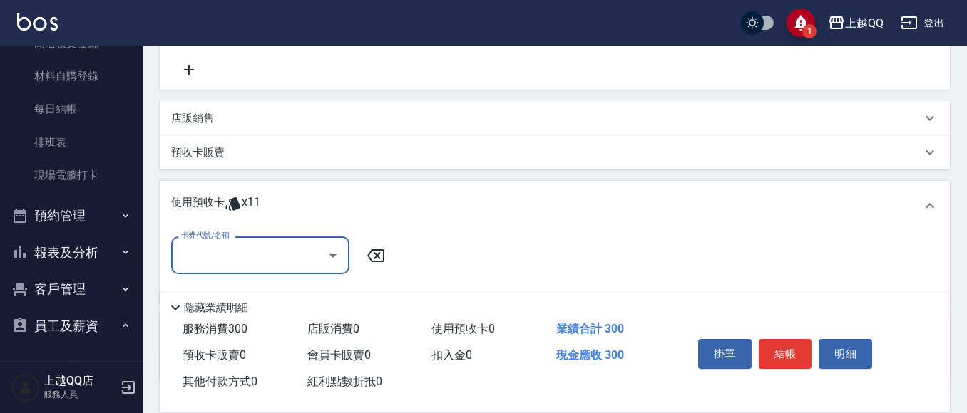
scroll to position [0, 0]
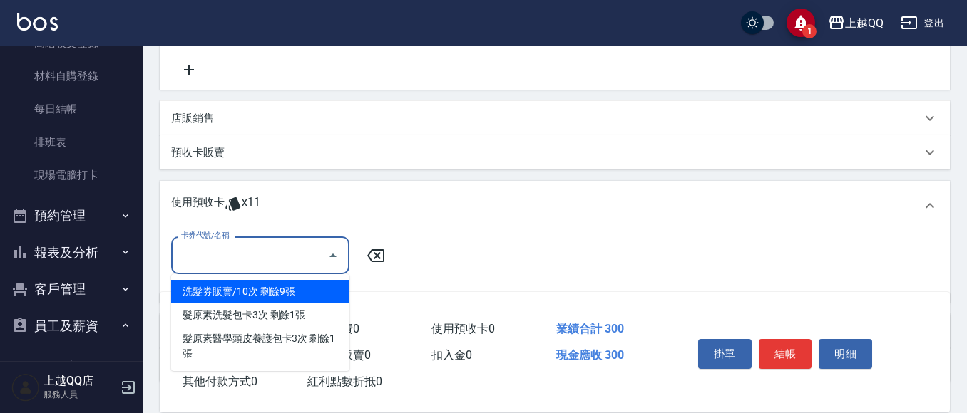
click at [275, 257] on input "卡券代號/名稱" at bounding box center [250, 255] width 144 height 25
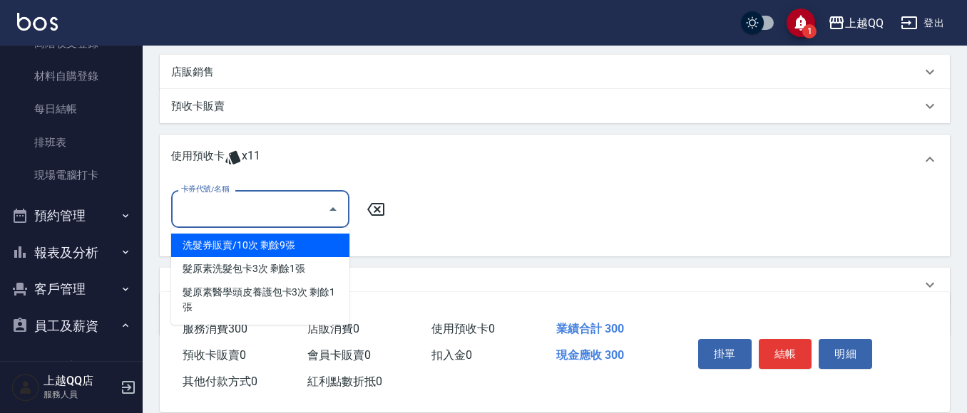
scroll to position [360, 0]
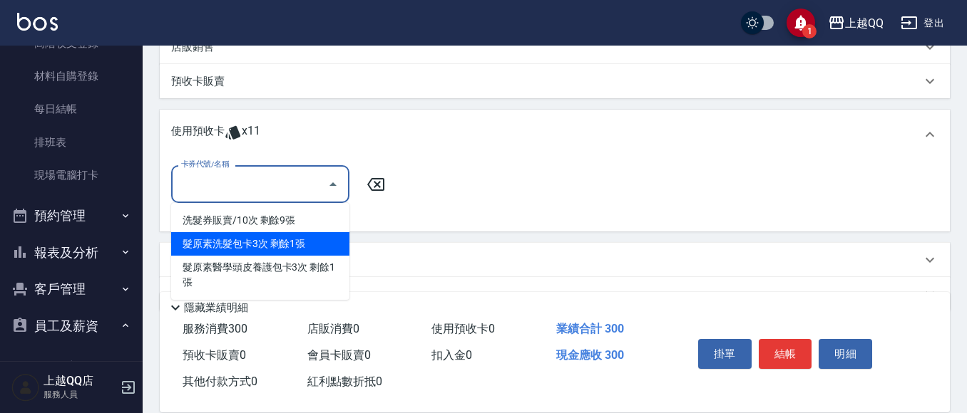
click at [282, 248] on div "髮原素洗髮包卡3次 剩餘1張" at bounding box center [260, 244] width 178 height 24
type input "髮原素洗髮包卡3次"
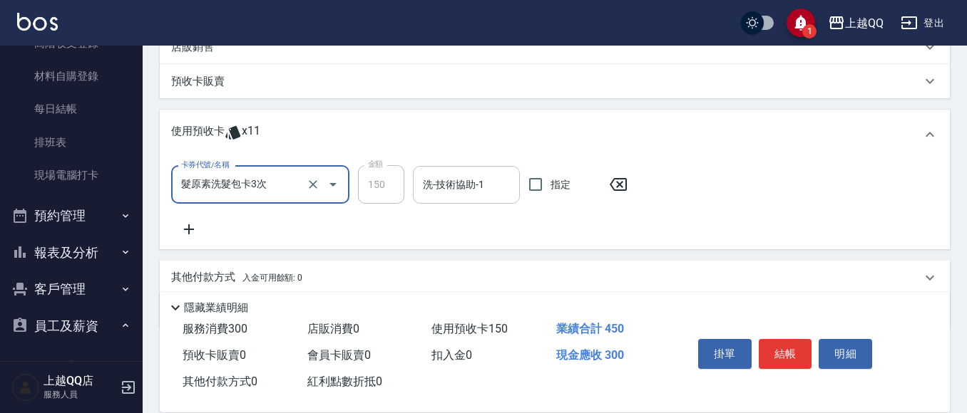
click at [447, 199] on div "洗-技術協助-1" at bounding box center [466, 185] width 107 height 38
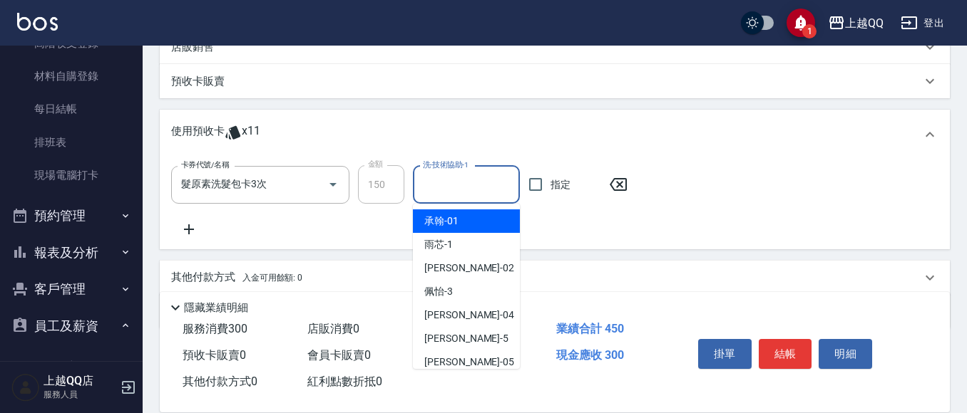
type input "6"
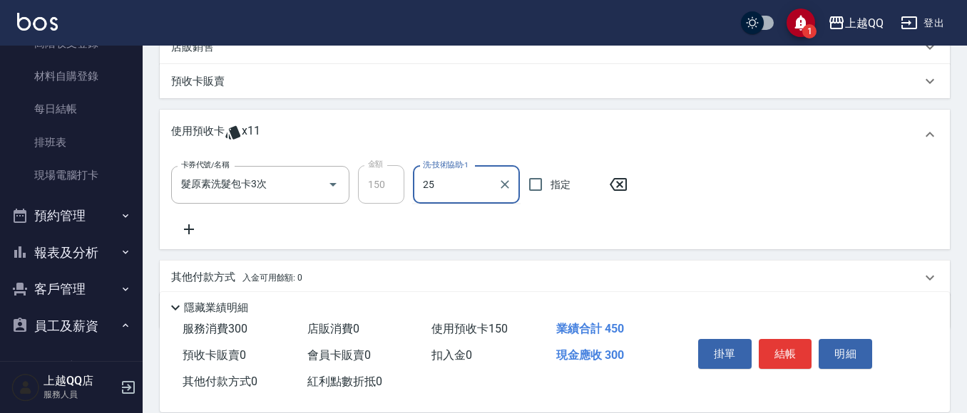
type input "[PERSON_NAME]-25"
click at [181, 227] on icon at bounding box center [189, 229] width 36 height 17
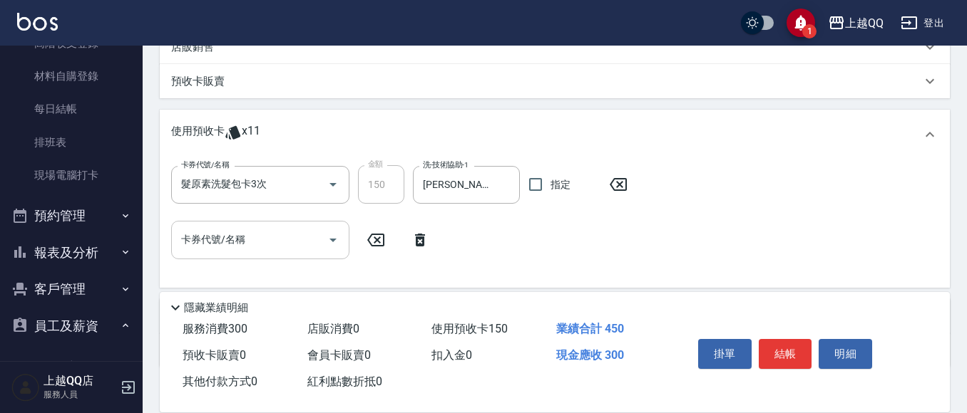
click at [224, 241] on input "卡券代號/名稱" at bounding box center [250, 239] width 144 height 25
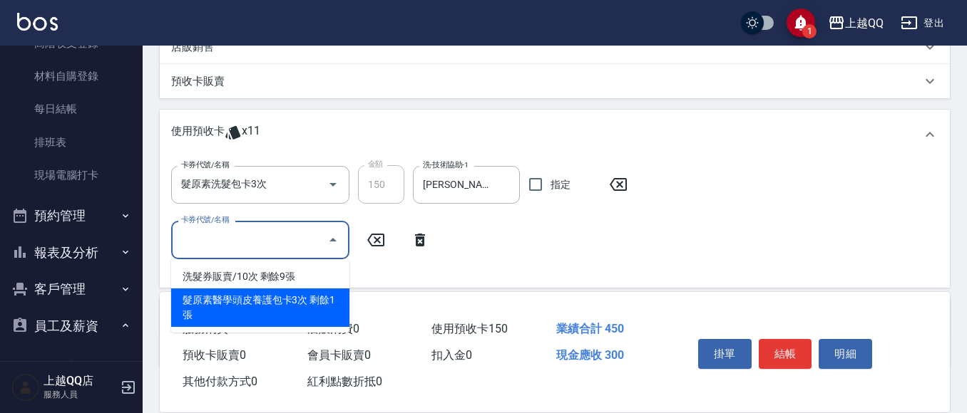
click at [287, 304] on div "髮原素醫學頭皮養護包卡3次 剩餘1張" at bounding box center [260, 308] width 178 height 38
type input "髮原素醫學頭皮養護包卡3次"
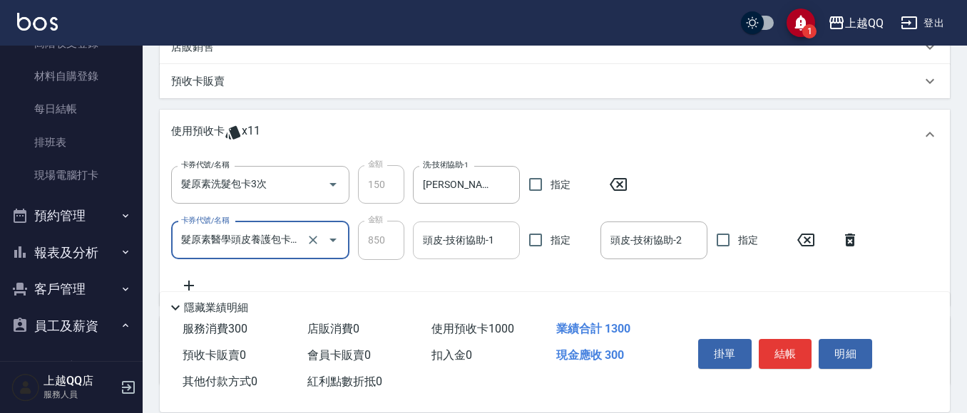
click at [471, 254] on div "頭皮-技術協助-1" at bounding box center [466, 241] width 107 height 38
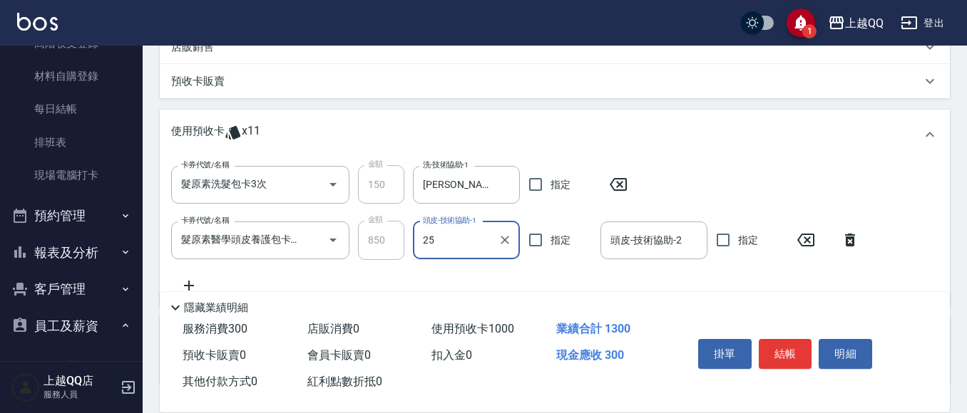
type input "[PERSON_NAME]-25"
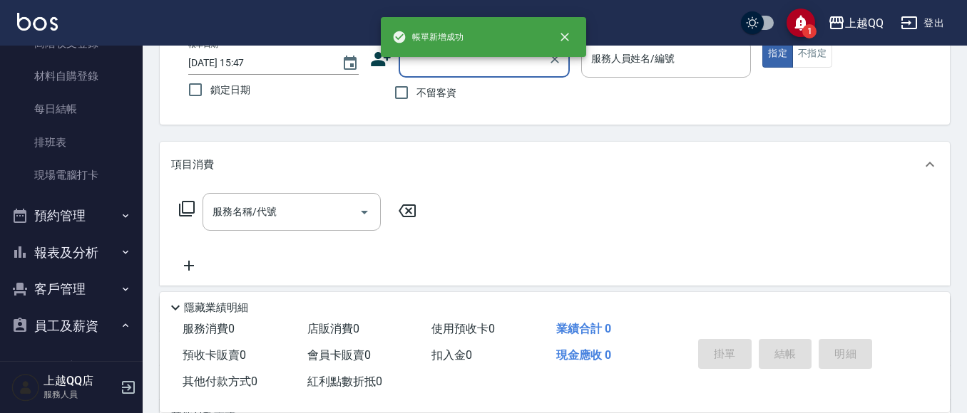
scroll to position [71, 0]
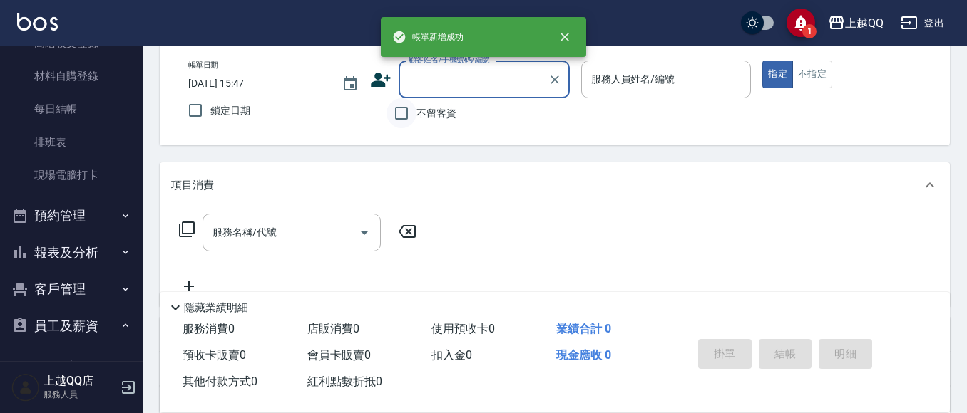
click at [398, 121] on input "不留客資" at bounding box center [401, 113] width 30 height 30
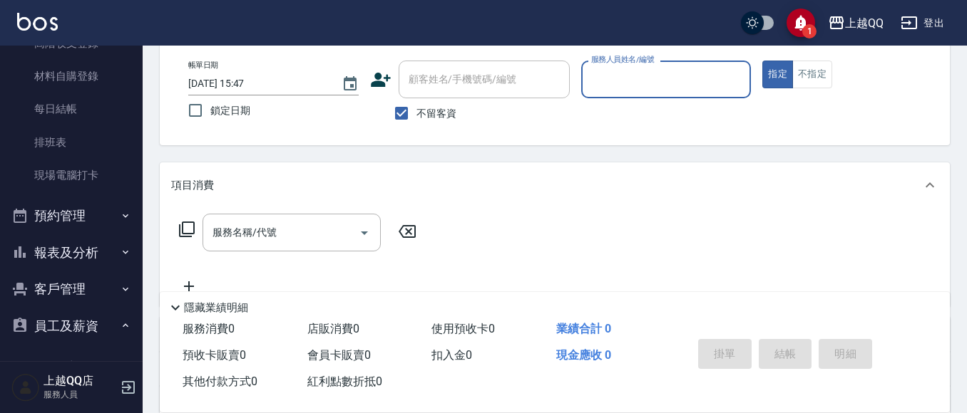
drag, startPoint x: 441, startPoint y: 111, endPoint x: 450, endPoint y: 94, distance: 19.5
click at [443, 106] on span "不留客資" at bounding box center [436, 113] width 40 height 15
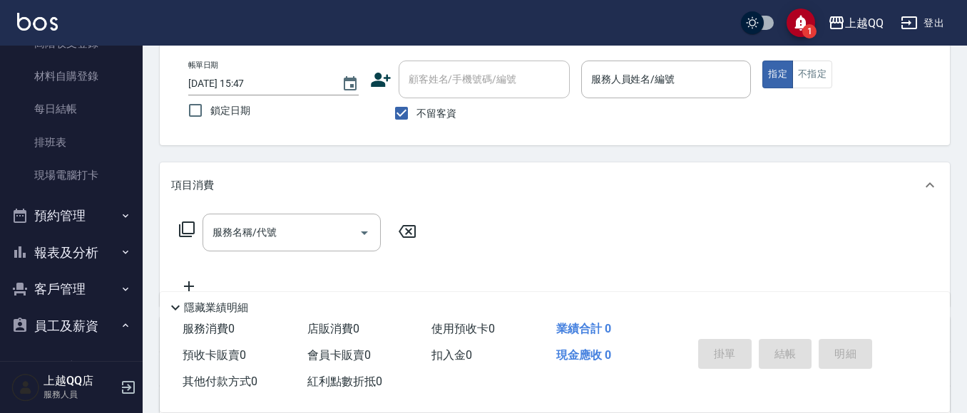
click at [463, 71] on input "顧客姓名/手機號碼/編號" at bounding box center [484, 79] width 158 height 25
click at [409, 102] on input "不留客資" at bounding box center [401, 113] width 30 height 30
checkbox input "false"
click at [428, 68] on div "顧客姓名/手機號碼/編號 顧客姓名/手機號碼/編號" at bounding box center [483, 80] width 171 height 38
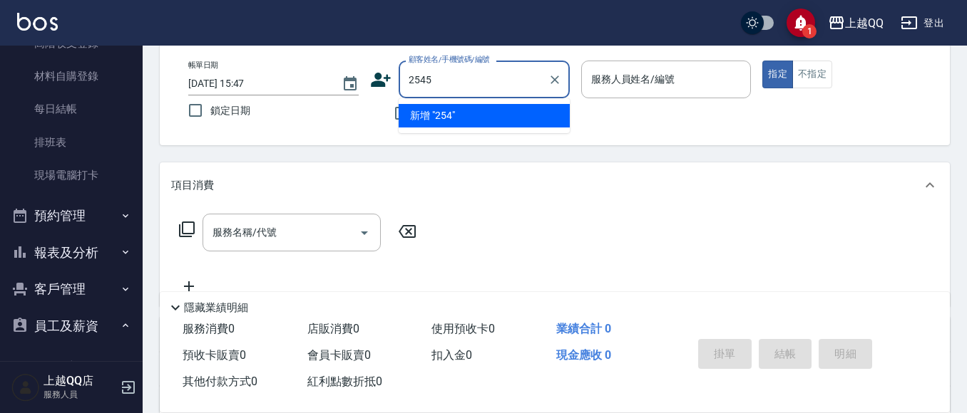
type input "2545"
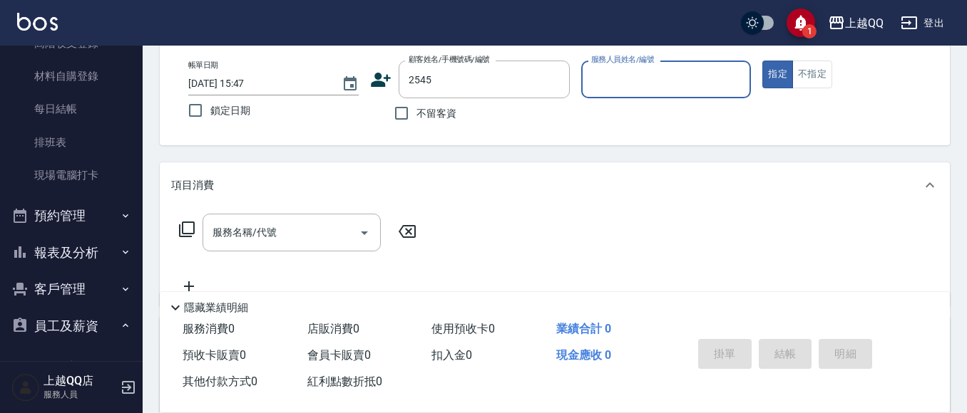
click at [762, 61] on button "指定" at bounding box center [777, 75] width 31 height 28
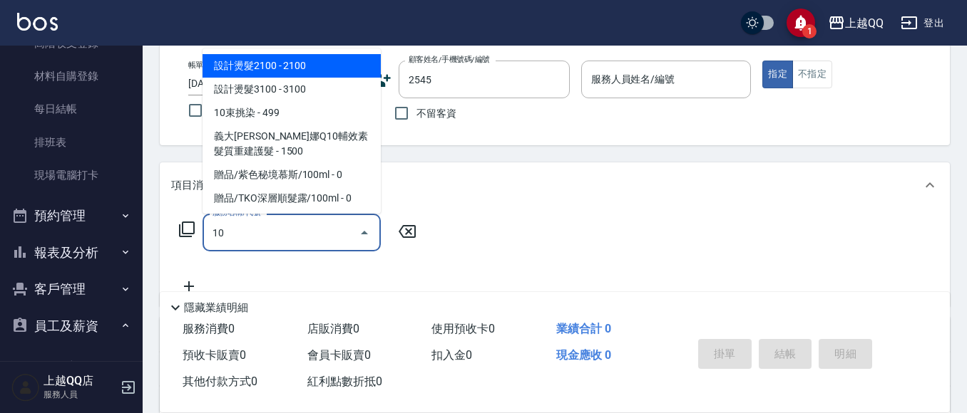
type input "101"
type input "[PERSON_NAME]/0938735908/2545"
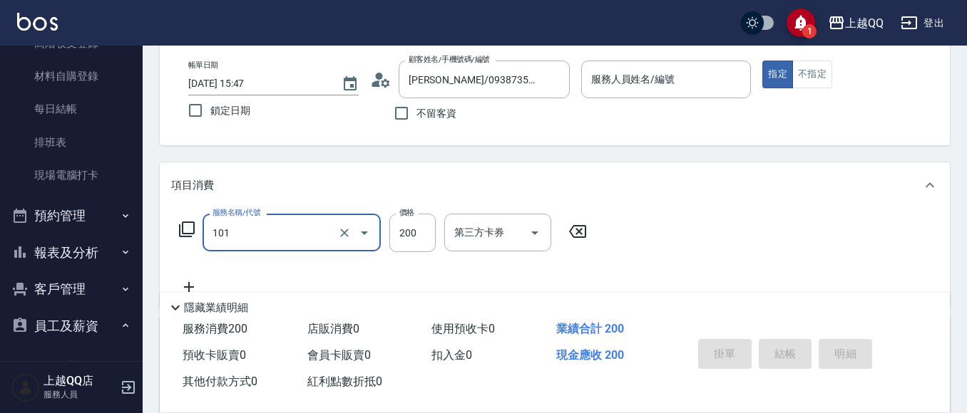
type input "洗髮(101)"
type input "欣樺-6"
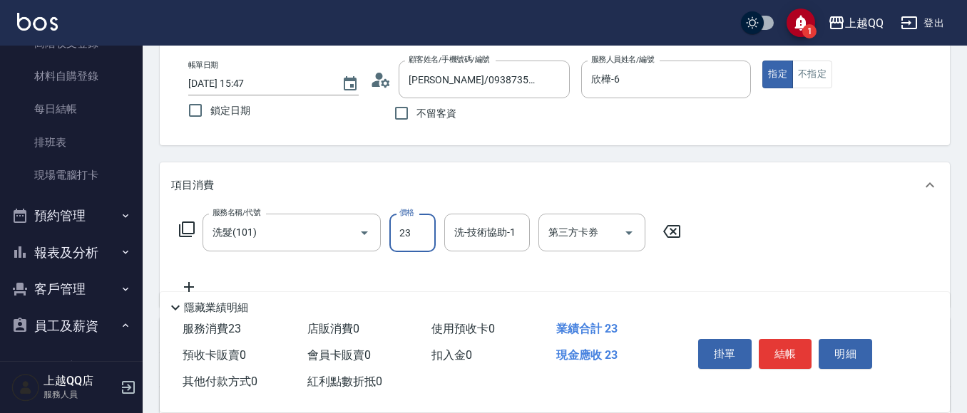
type input "230"
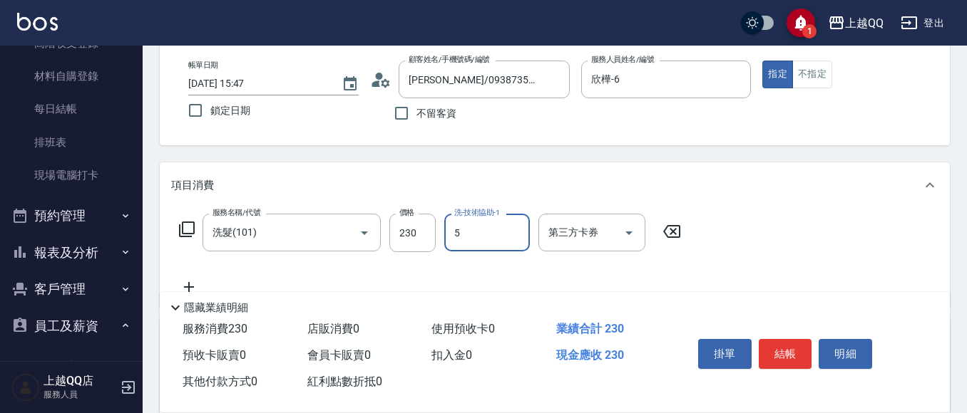
type input "[PERSON_NAME]5"
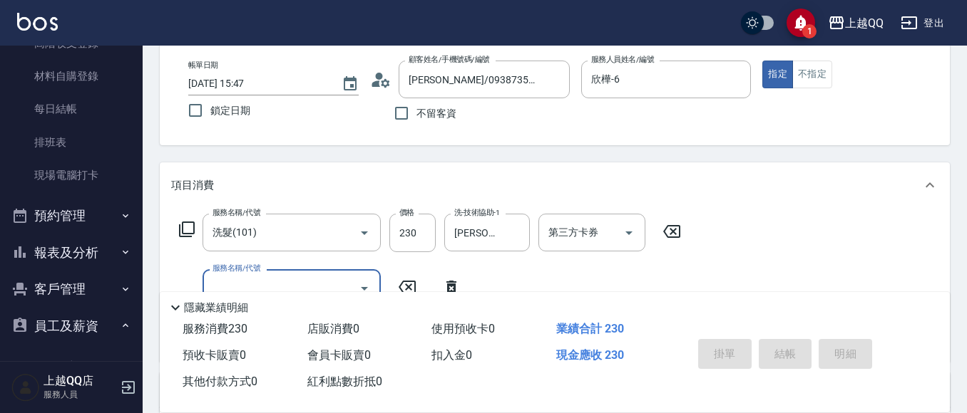
type input "[DATE] 15:48"
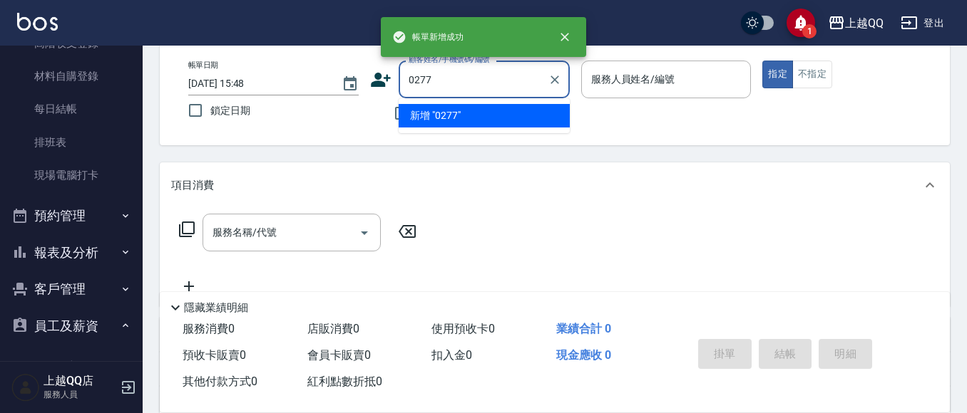
type input "0277"
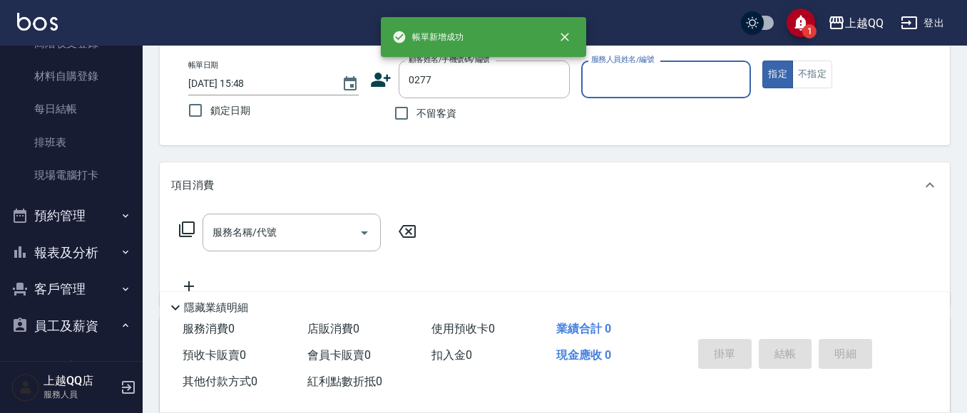
click at [762, 61] on button "指定" at bounding box center [777, 75] width 31 height 28
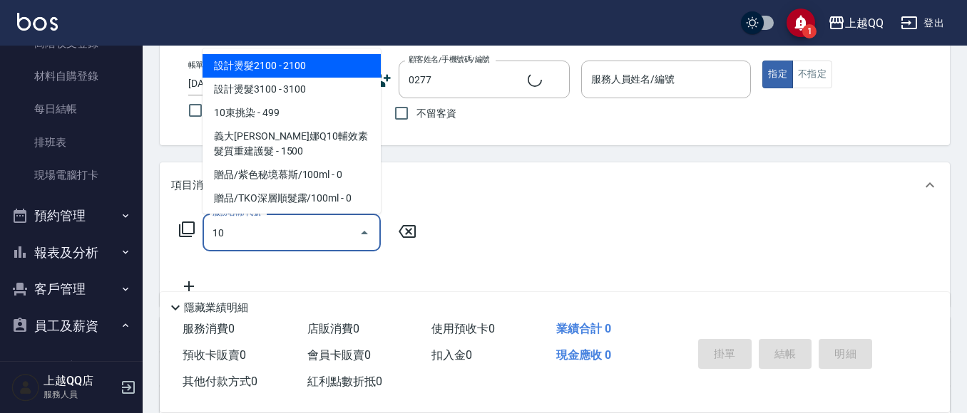
type input "101"
type input "[PERSON_NAME]/0987504288/0277"
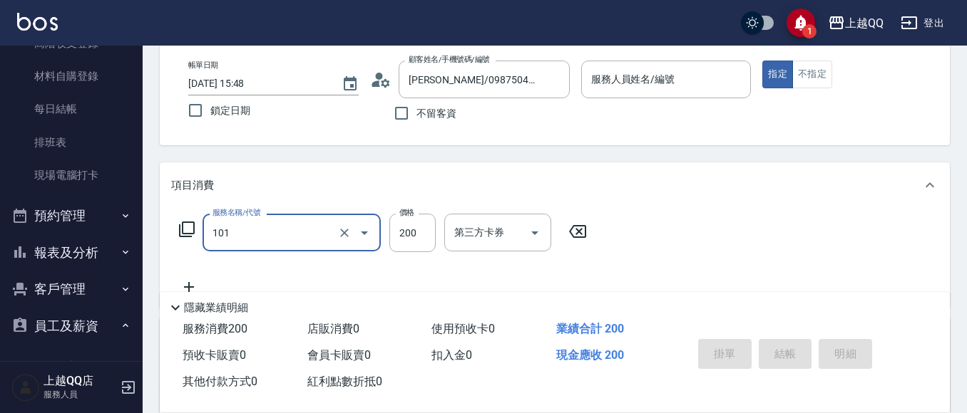
type input "101"
type input "欣樺-6"
type input "洗髮(101)"
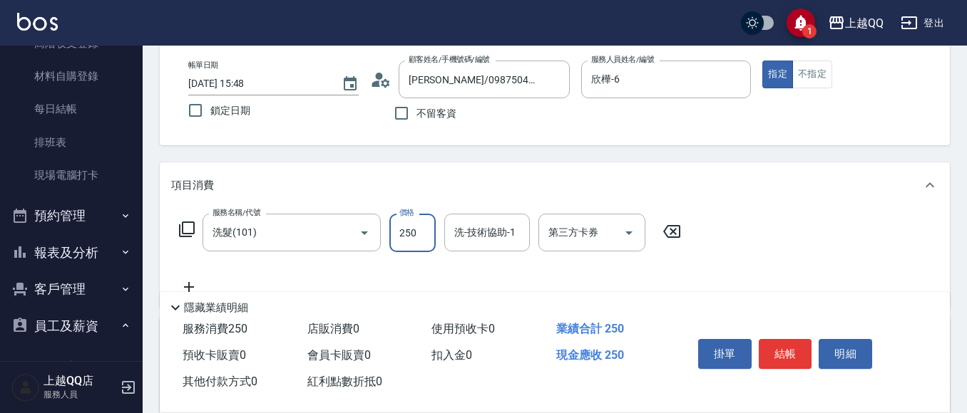
type input "250"
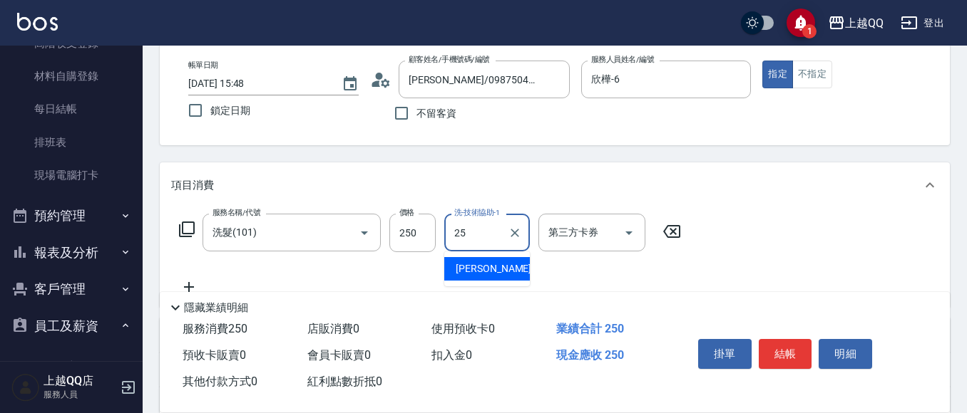
type input "[PERSON_NAME]-25"
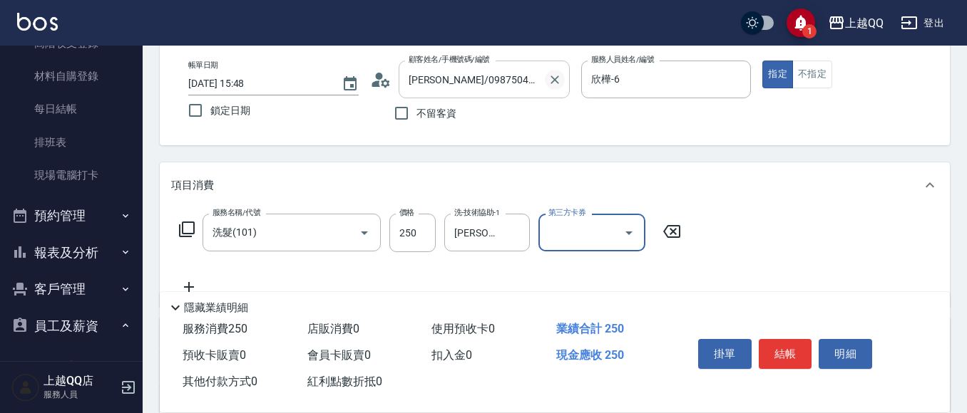
click at [562, 78] on button "Clear" at bounding box center [555, 80] width 20 height 20
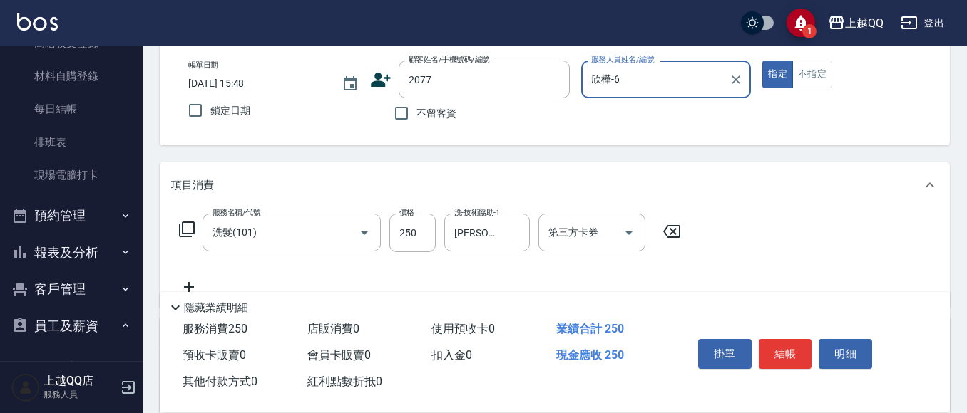
click at [762, 61] on button "指定" at bounding box center [777, 75] width 31 height 28
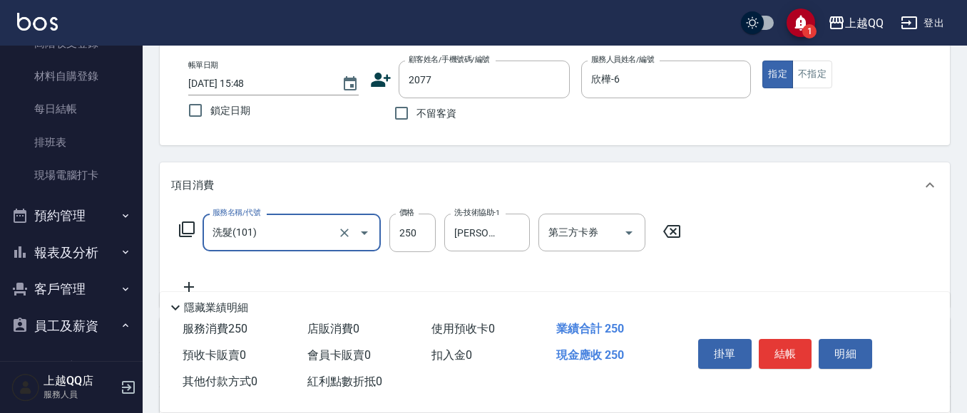
type input "[PERSON_NAME]/0987326275/2077"
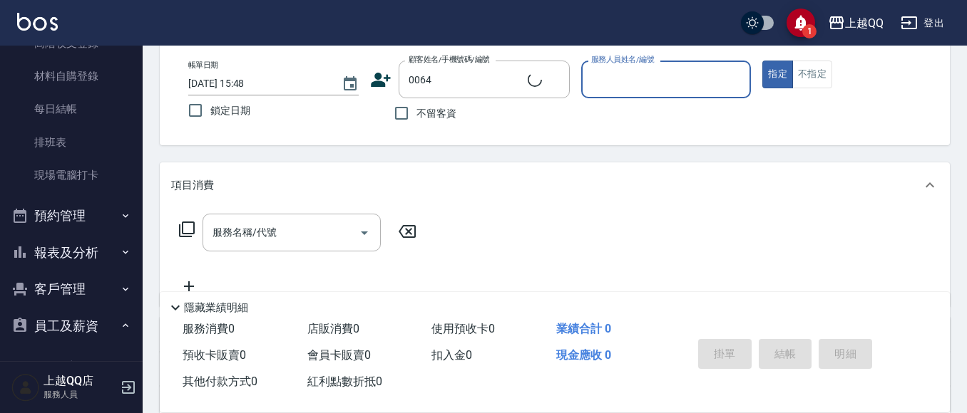
type input "[PERSON_NAME]/0972261151/0064"
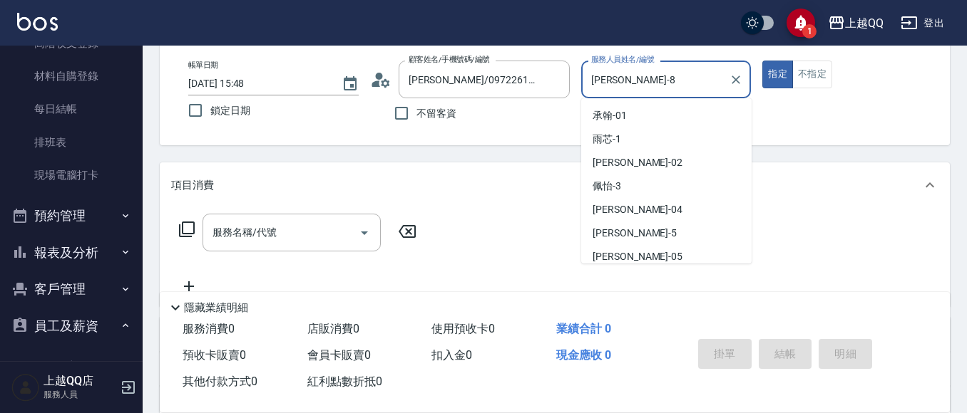
drag, startPoint x: 637, startPoint y: 81, endPoint x: 453, endPoint y: 15, distance: 195.5
click at [446, 80] on div "帳單日期 [DATE] 15:48 鎖定日期 顧客姓名/手機號碼/編號 [PERSON_NAME]/0972261151/0064 顧客姓名/手機號碼/編號 …" at bounding box center [555, 95] width 756 height 68
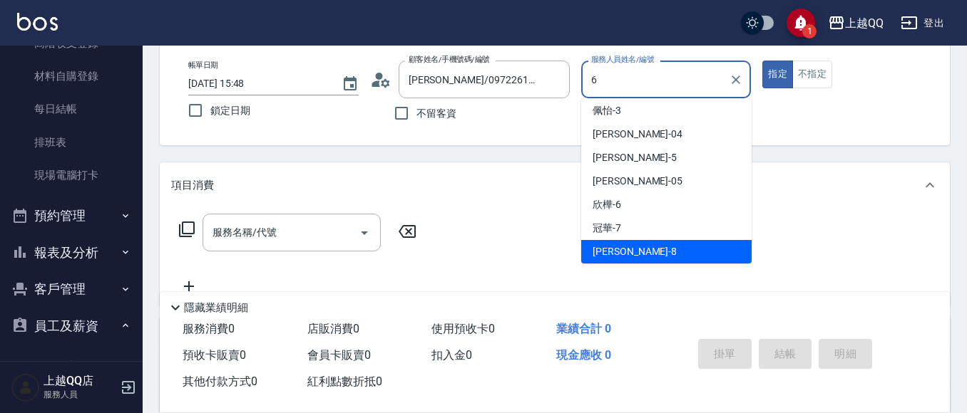
type input "欣樺-6"
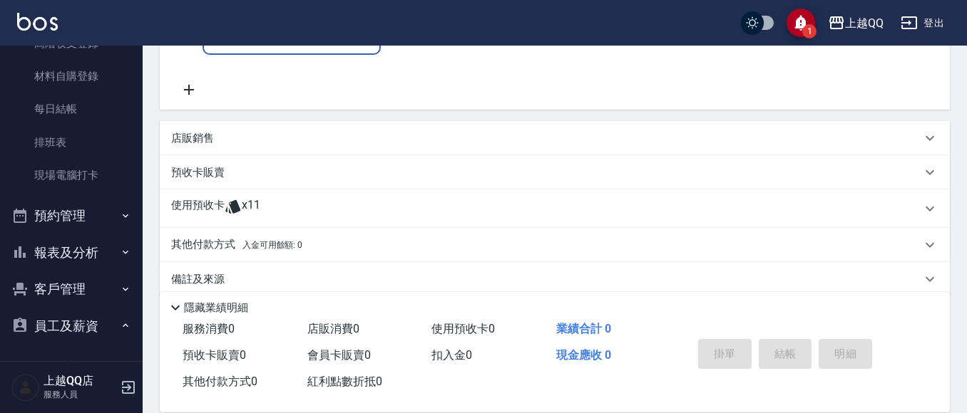
scroll to position [285, 0]
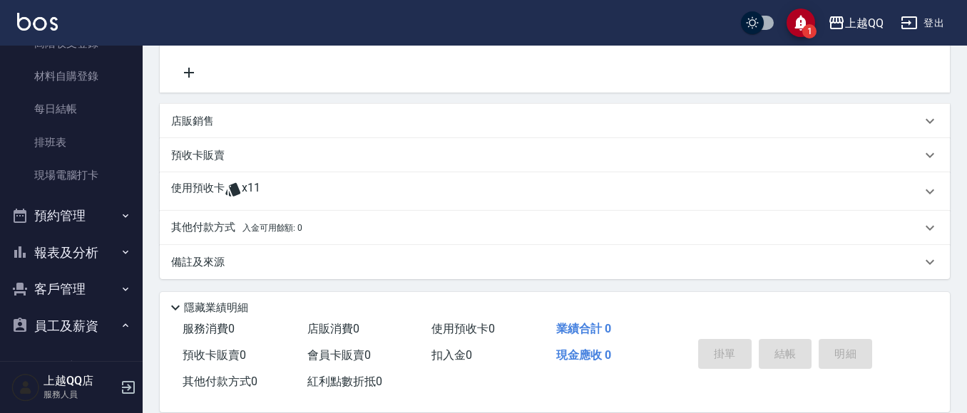
click at [245, 189] on span "x11" at bounding box center [251, 191] width 19 height 21
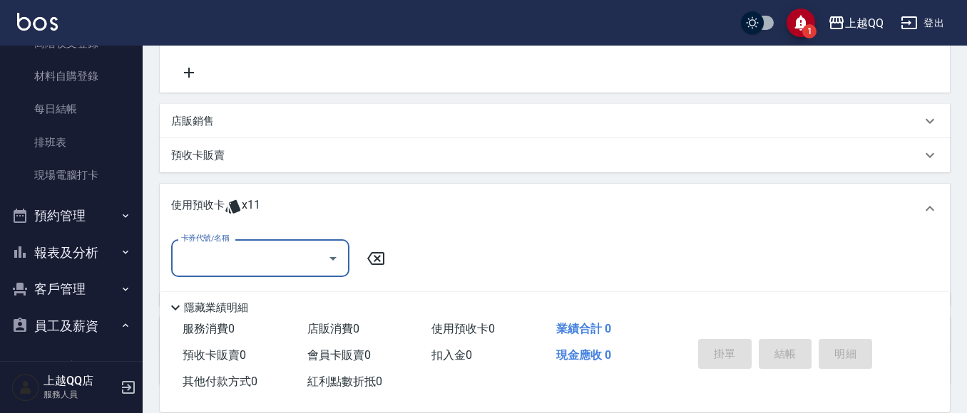
scroll to position [0, 0]
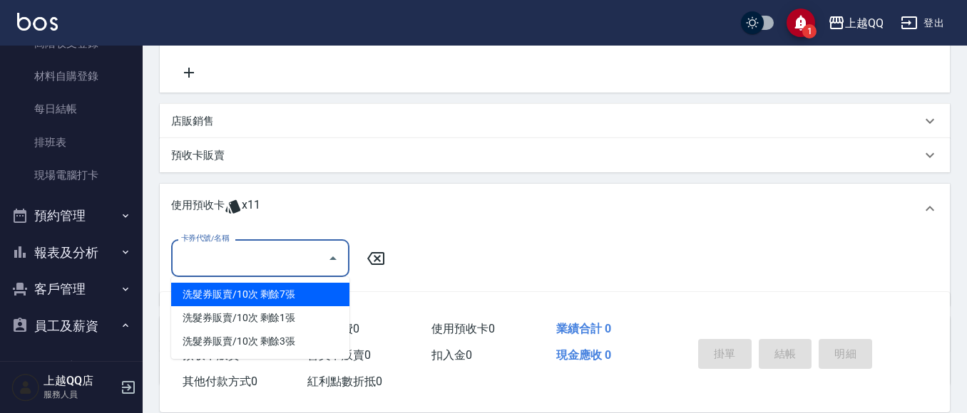
click at [267, 257] on input "卡券代號/名稱" at bounding box center [250, 258] width 144 height 25
click at [277, 295] on div "洗髮券販賣/10次 剩餘7張" at bounding box center [260, 295] width 178 height 24
type input "洗髮券販賣/10次"
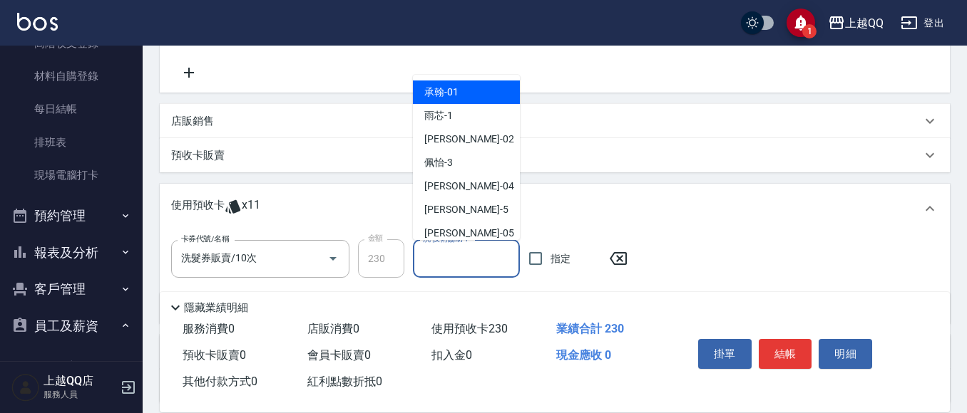
click at [477, 251] on input "洗-技術協助-1" at bounding box center [466, 259] width 94 height 25
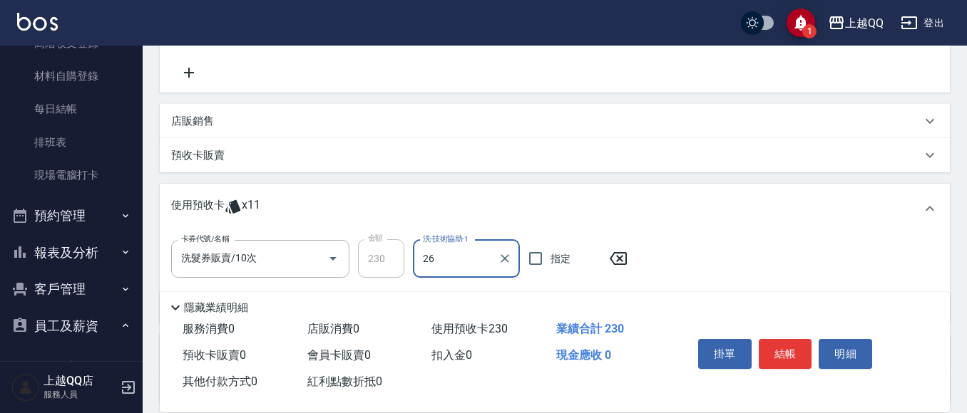
type input "[PERSON_NAME]-26"
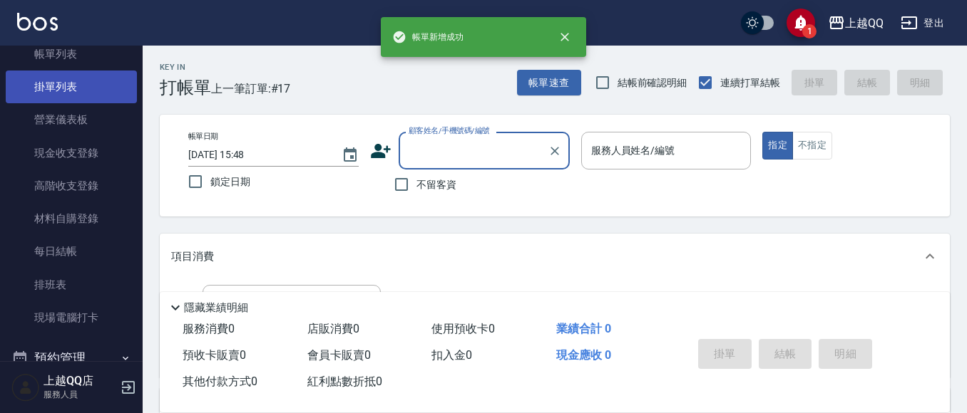
scroll to position [18, 0]
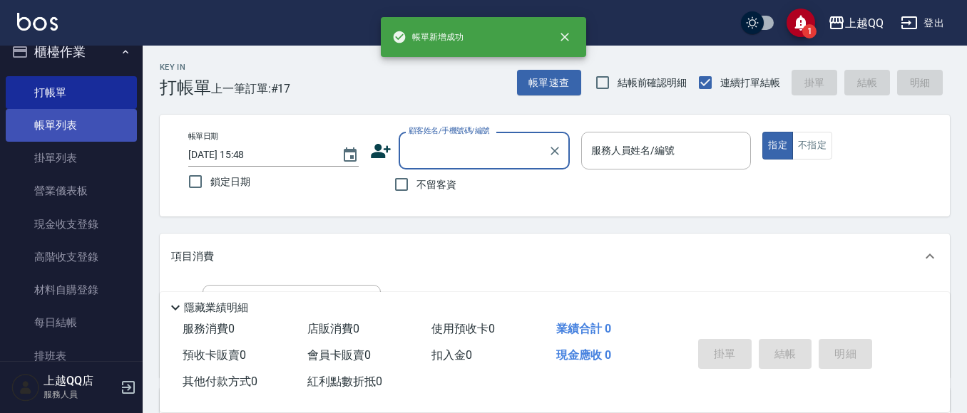
click at [56, 126] on link "帳單列表" at bounding box center [71, 125] width 131 height 33
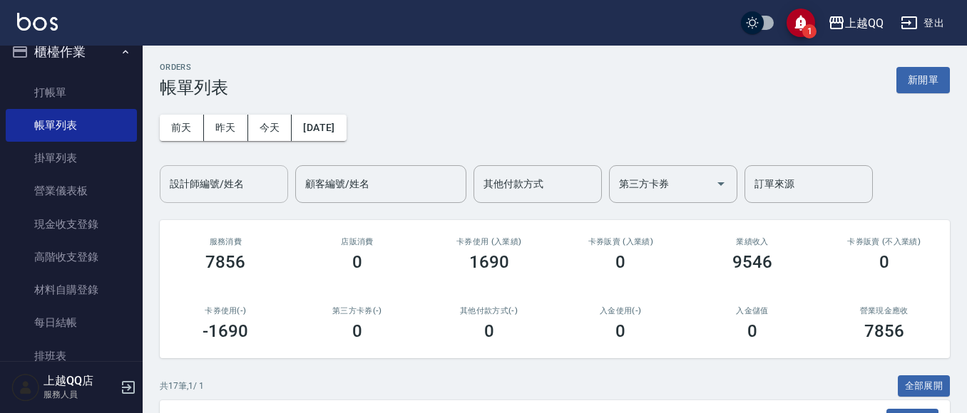
click at [250, 172] on input "設計師編號/姓名" at bounding box center [223, 184] width 115 height 25
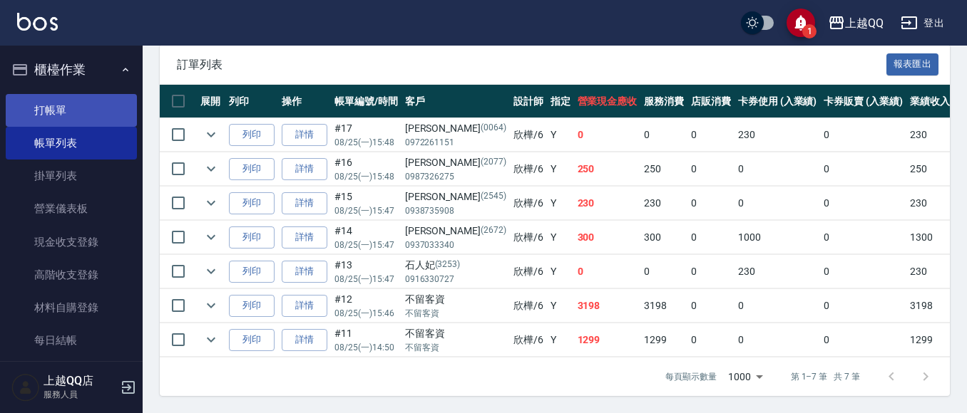
type input "欣樺-6"
click at [67, 119] on link "打帳單" at bounding box center [71, 110] width 131 height 33
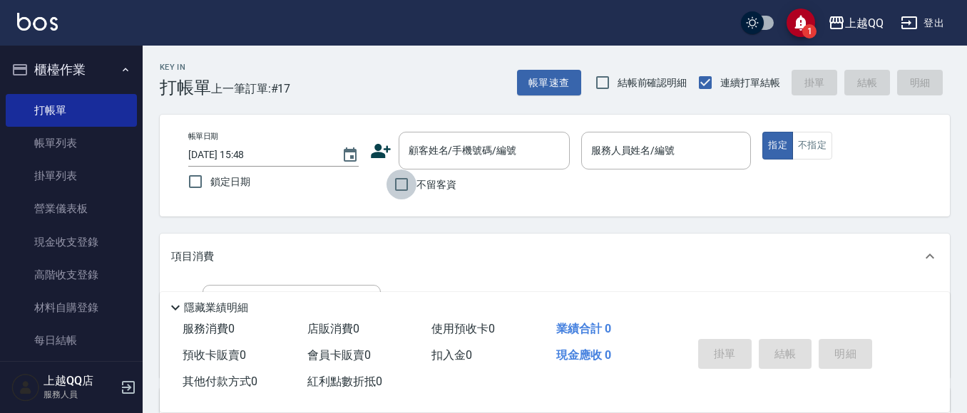
click at [395, 188] on input "不留客資" at bounding box center [401, 185] width 30 height 30
checkbox input "true"
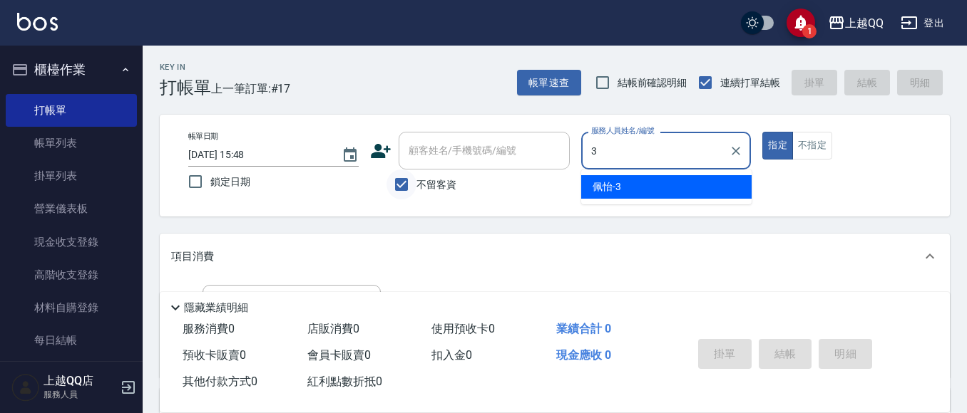
type input "佩怡-3"
type button "true"
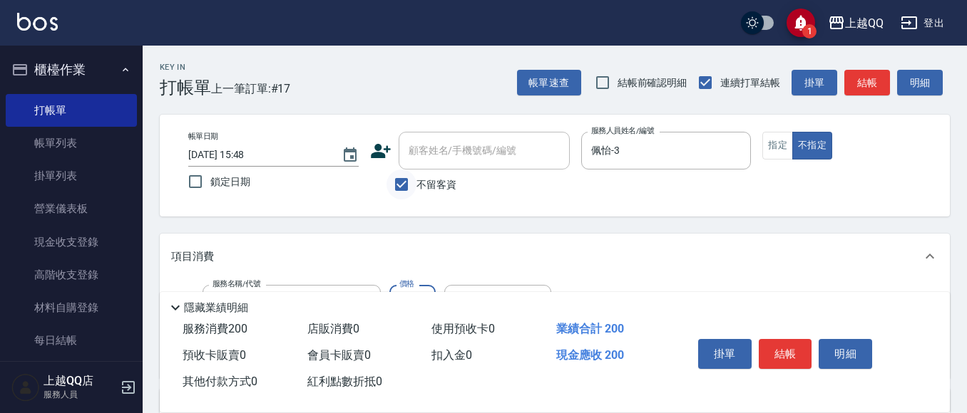
type input "洗髮(101)"
type input "230"
type input "[PERSON_NAME]-25"
drag, startPoint x: 805, startPoint y: 351, endPoint x: 813, endPoint y: 354, distance: 9.3
click at [811, 353] on button "結帳" at bounding box center [784, 354] width 53 height 30
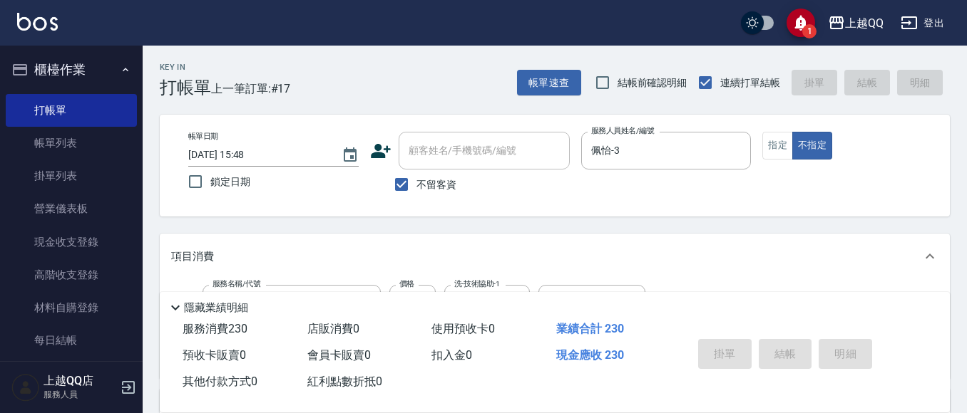
type input "[DATE] 16:04"
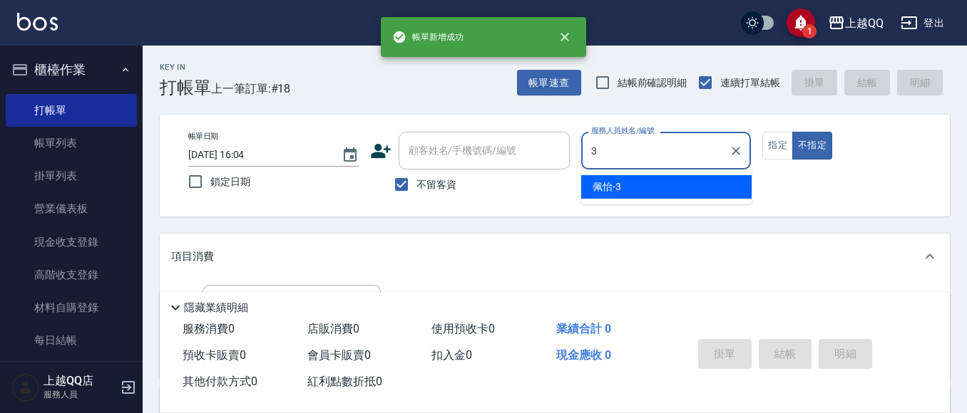
type input "佩怡-3"
type button "false"
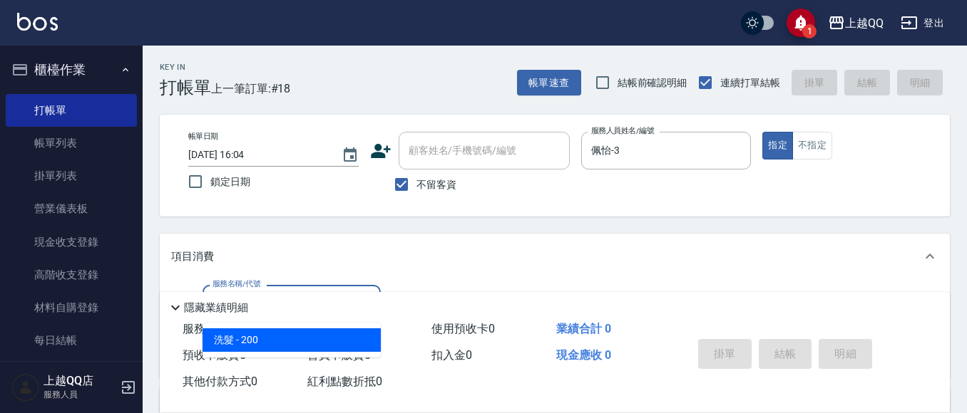
type input "洗髮(101)"
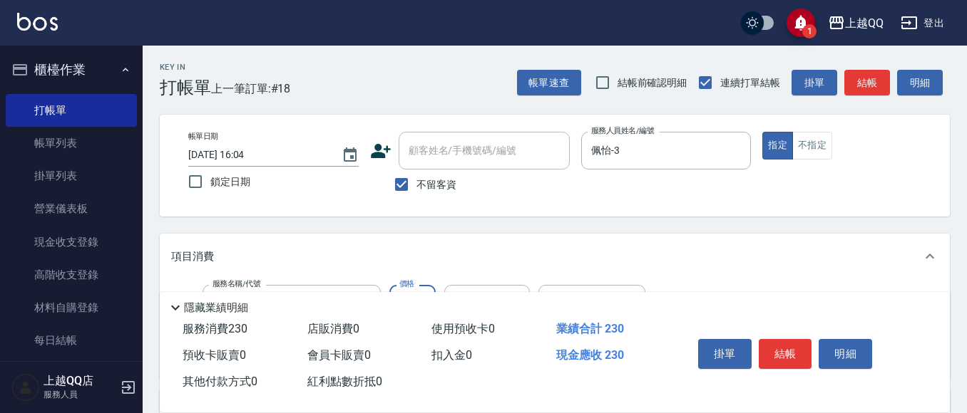
type input "230"
type input "[PERSON_NAME]-25"
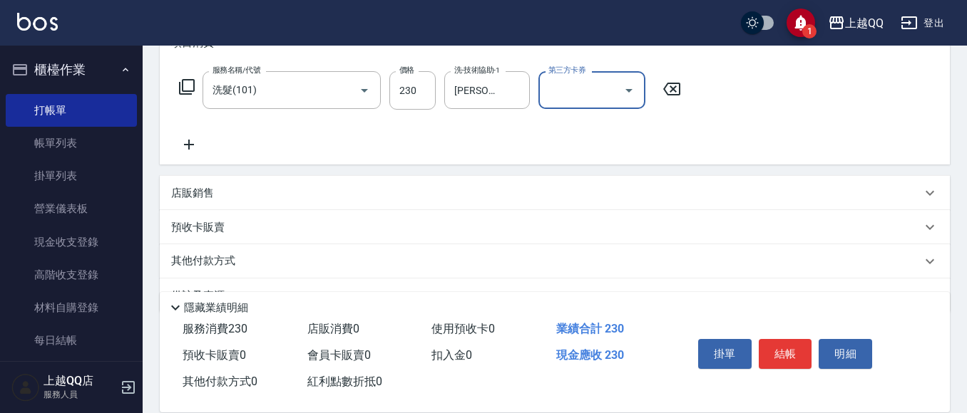
scroll to position [143, 0]
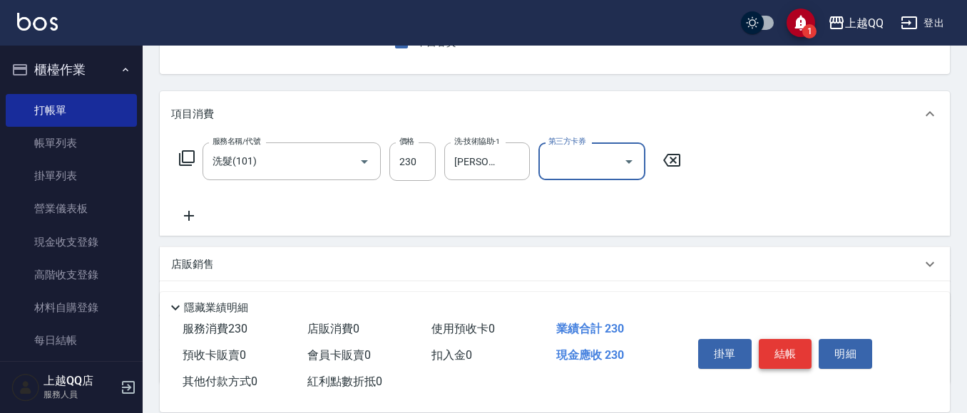
click at [777, 351] on button "結帳" at bounding box center [784, 354] width 53 height 30
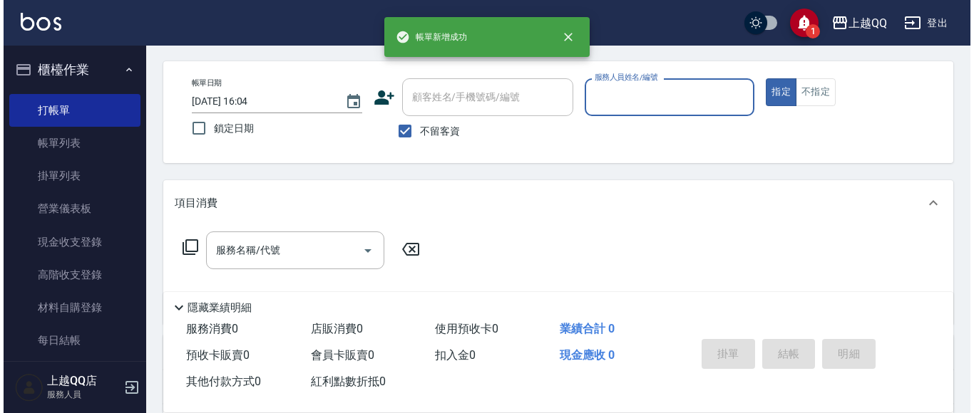
scroll to position [0, 0]
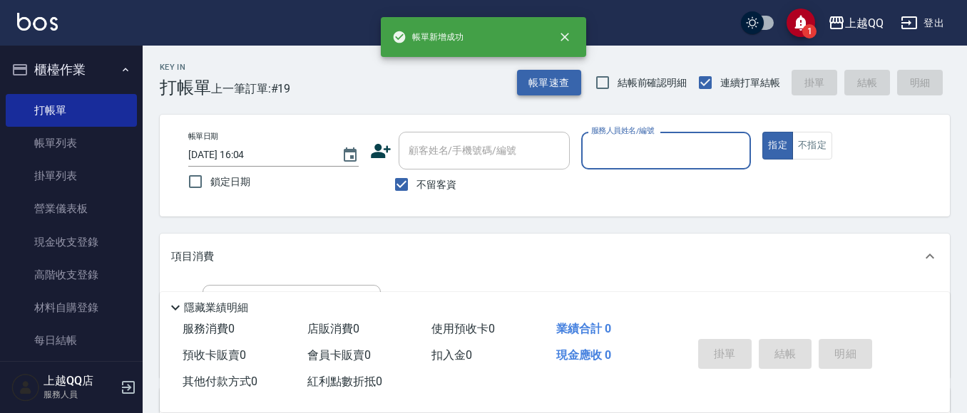
click at [542, 74] on button "帳單速查" at bounding box center [549, 83] width 64 height 26
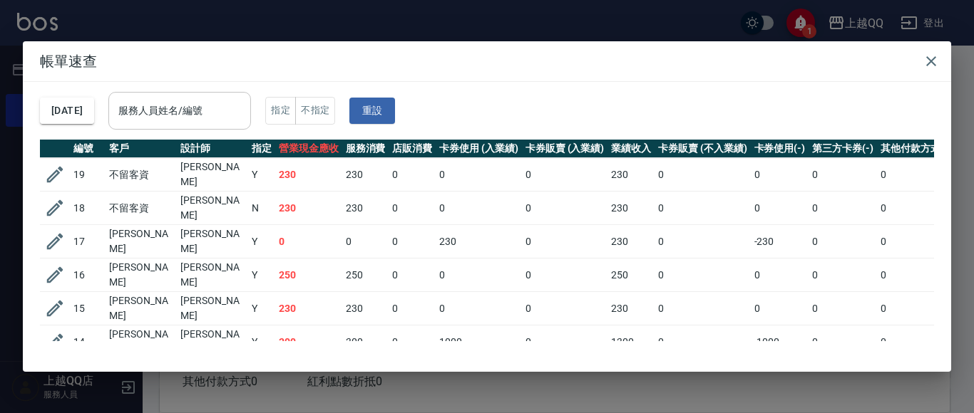
click at [154, 101] on div "服務人員姓名/編號 服務人員姓名/編號" at bounding box center [179, 111] width 143 height 38
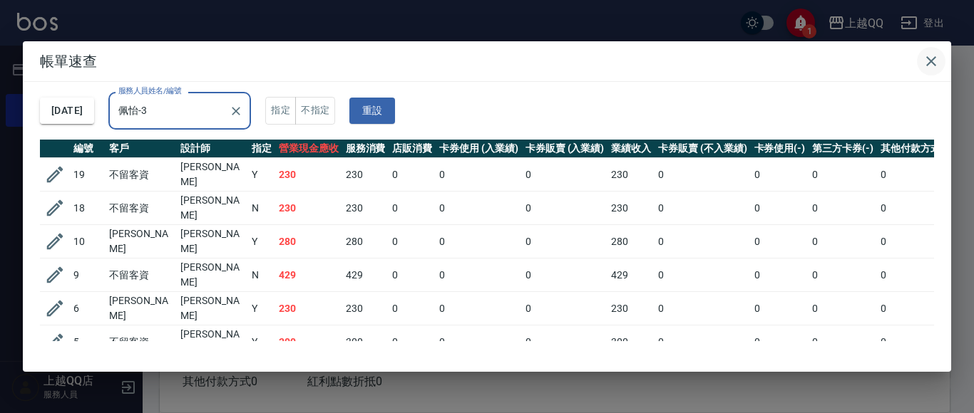
type input "佩怡-3"
click at [930, 56] on icon "button" at bounding box center [930, 61] width 17 height 17
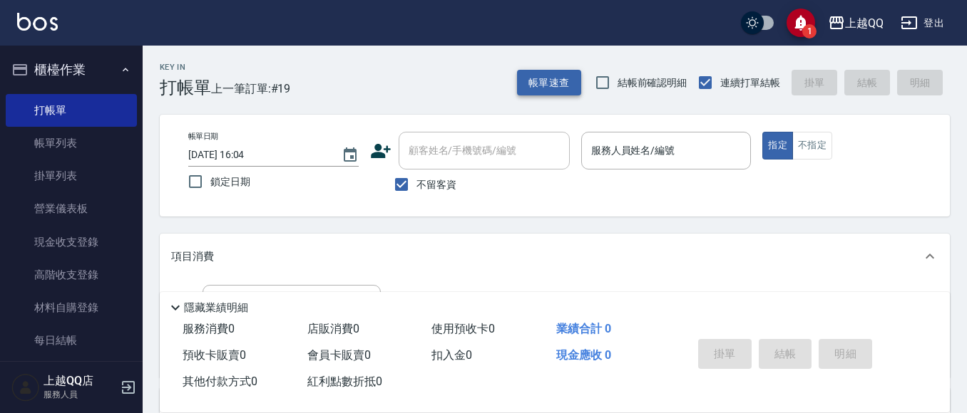
click at [535, 88] on button "帳單速查" at bounding box center [549, 83] width 64 height 26
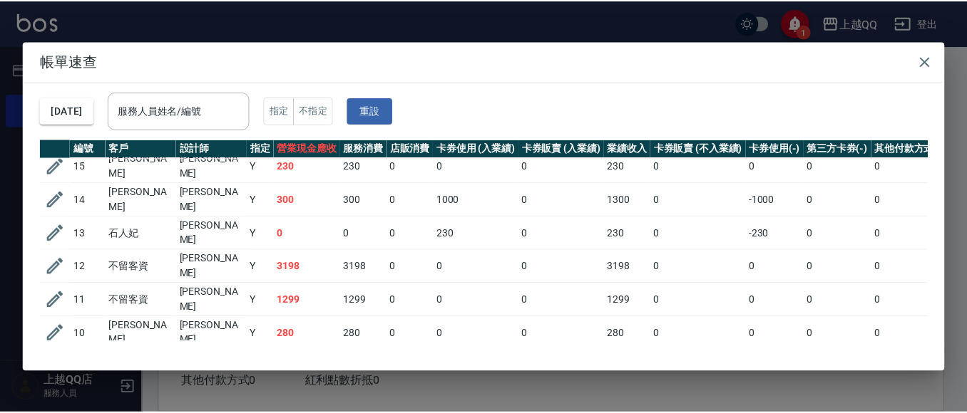
scroll to position [214, 0]
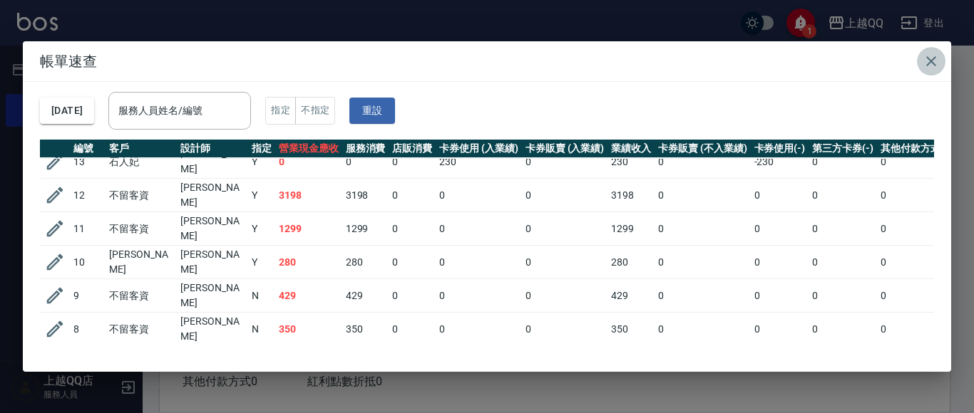
click at [932, 65] on icon "button" at bounding box center [930, 61] width 17 height 17
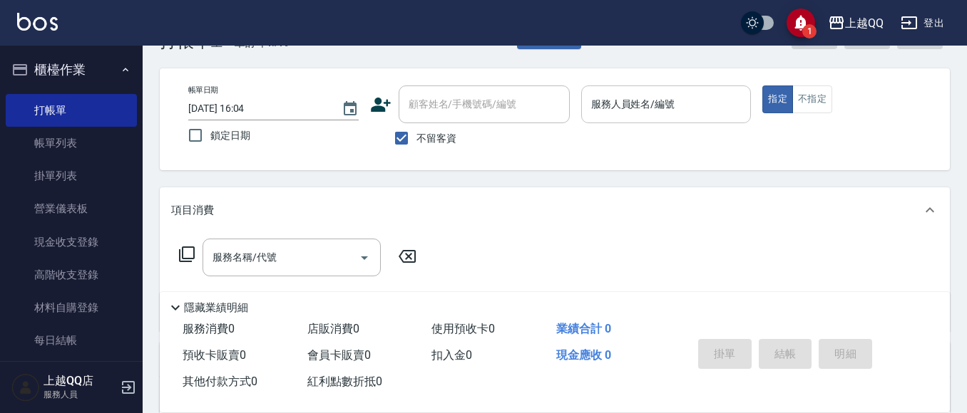
scroll to position [71, 0]
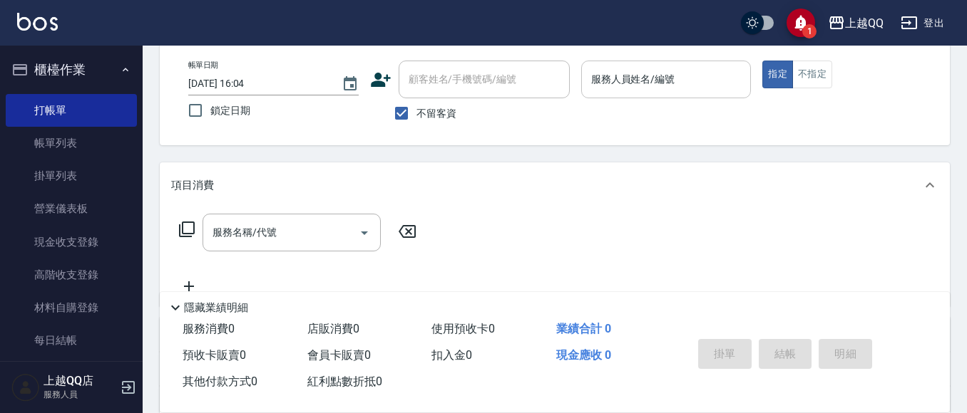
click at [621, 92] on input "服務人員姓名/編號" at bounding box center [666, 79] width 158 height 25
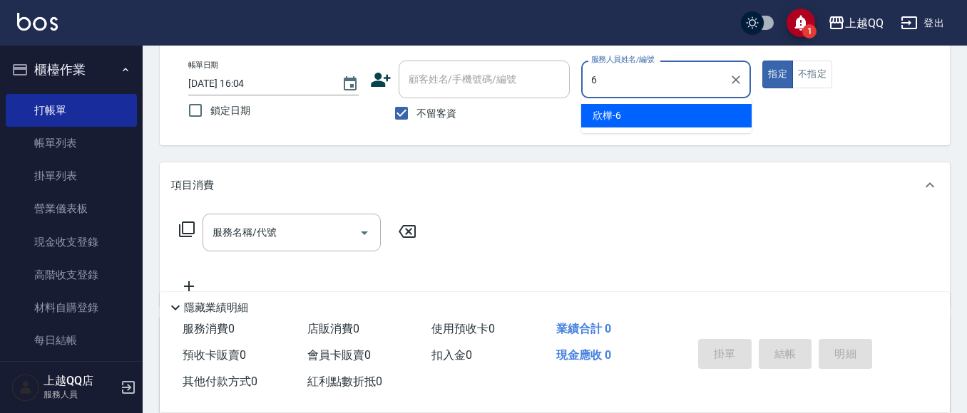
type input "欣樺-6"
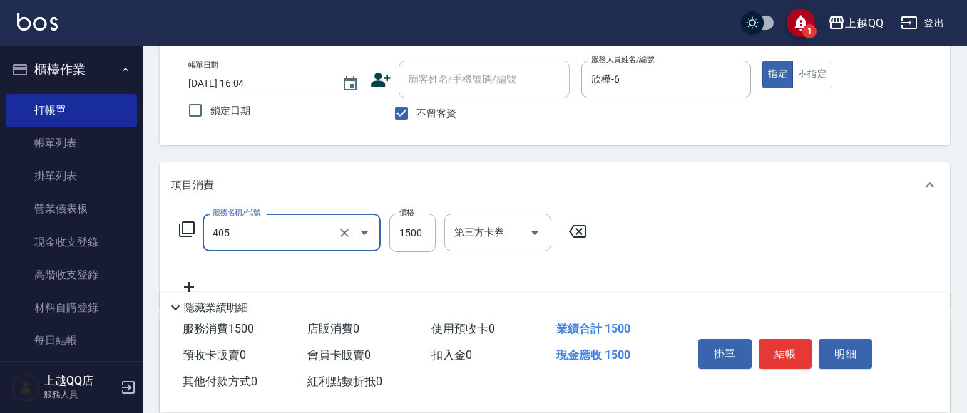
type input "設計染髮/網路(405)"
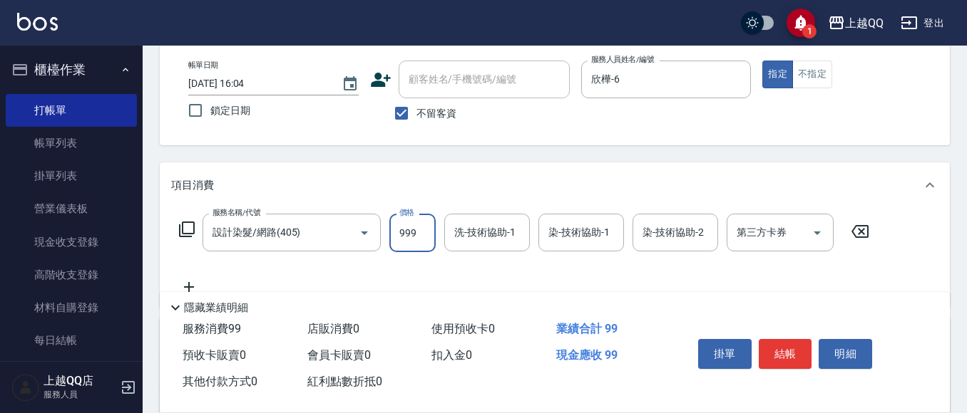
type input "999"
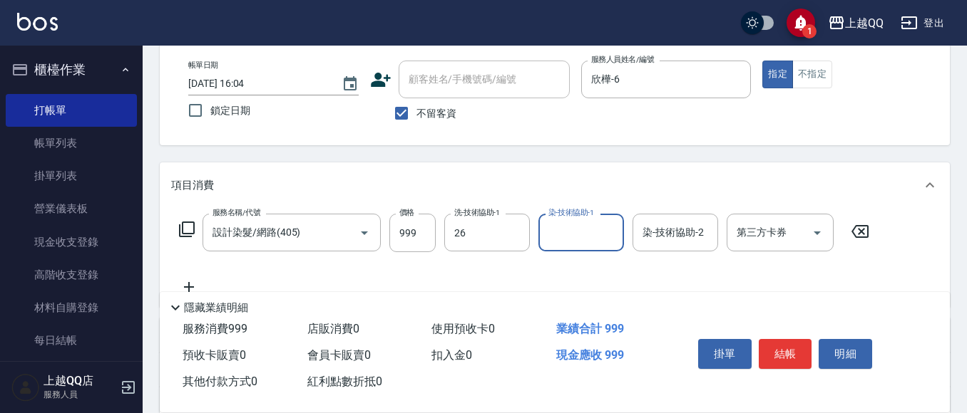
type input "[PERSON_NAME]-26"
type input "欣樺-6"
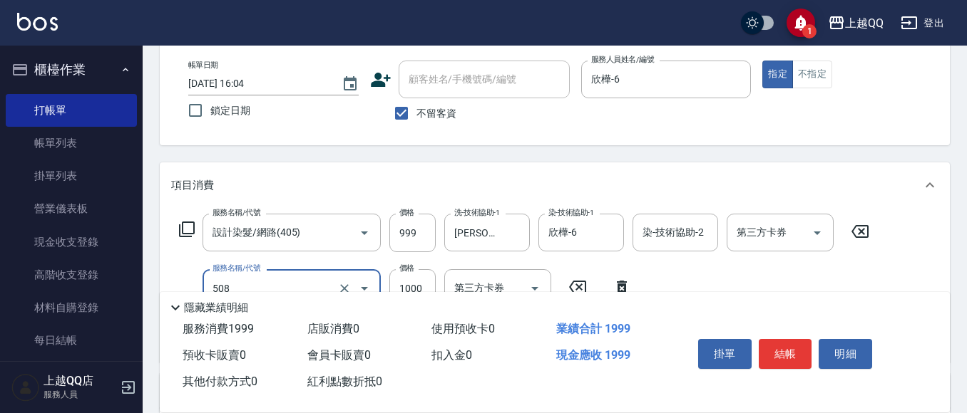
type input "PH.5髪療重建護髮(508)"
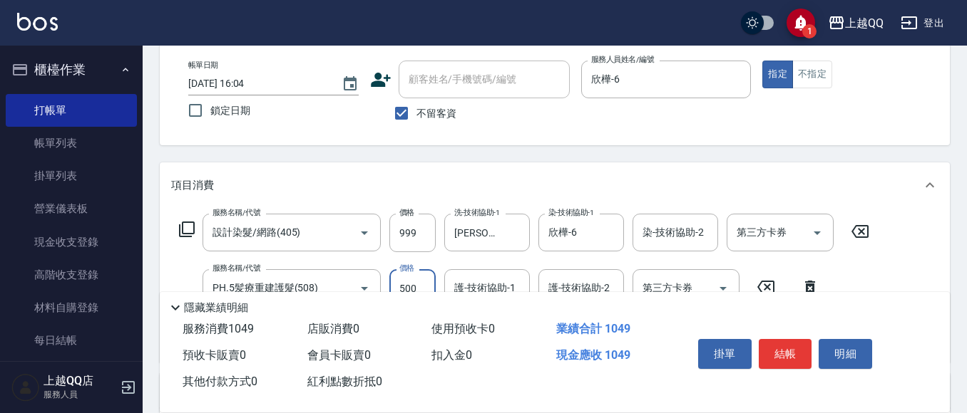
type input "500"
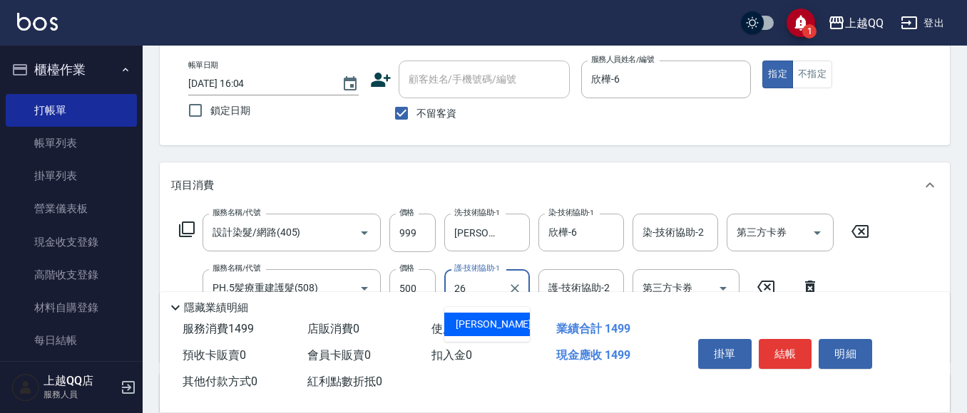
type input "[PERSON_NAME]-26"
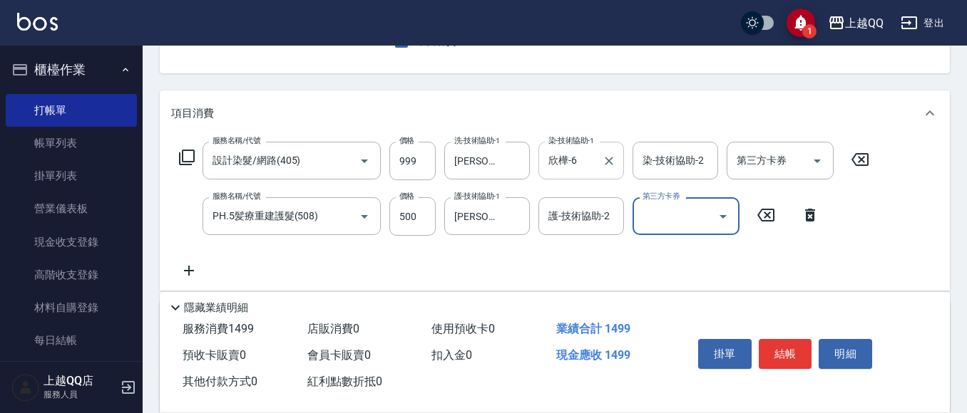
scroll to position [214, 0]
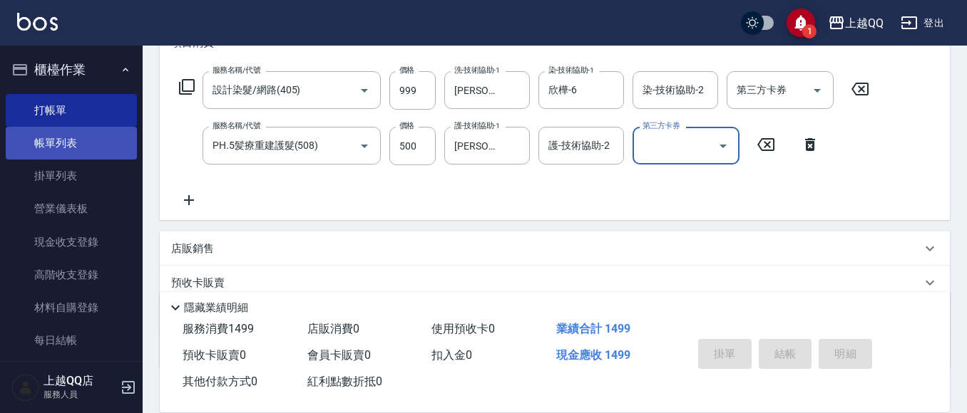
type input "[DATE] 17:01"
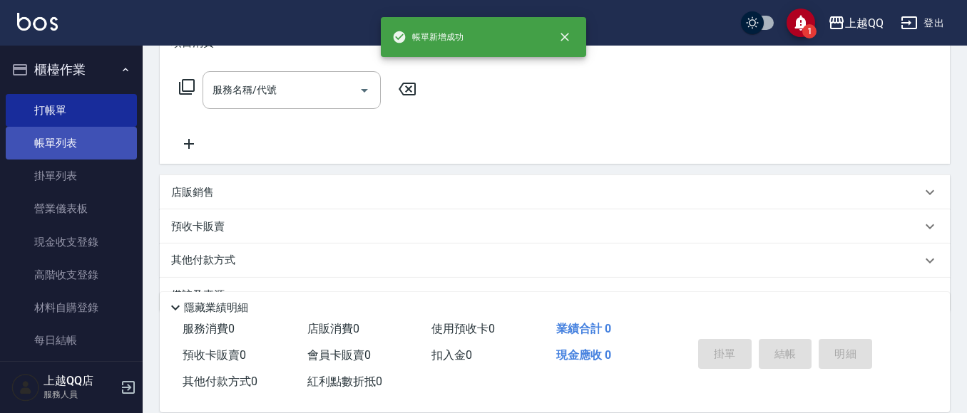
scroll to position [0, 0]
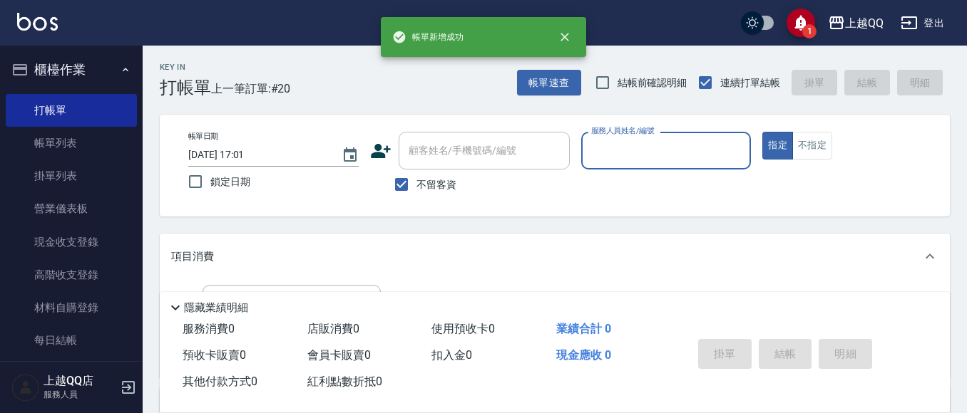
drag, startPoint x: 63, startPoint y: 150, endPoint x: 798, endPoint y: 42, distance: 743.5
click at [63, 149] on link "帳單列表" at bounding box center [71, 143] width 131 height 33
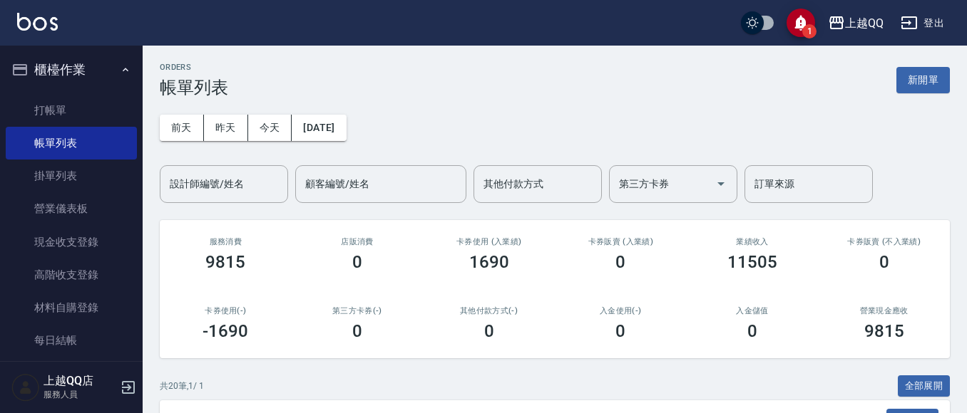
click at [210, 142] on div "[DATE] [DATE] [DATE] [DATE] 設計師編號/姓名 設計師編號/姓名 顧客編號/姓名 顧客編號/姓名 其他付款方式 其他付款方式 第三方…" at bounding box center [555, 151] width 790 height 106
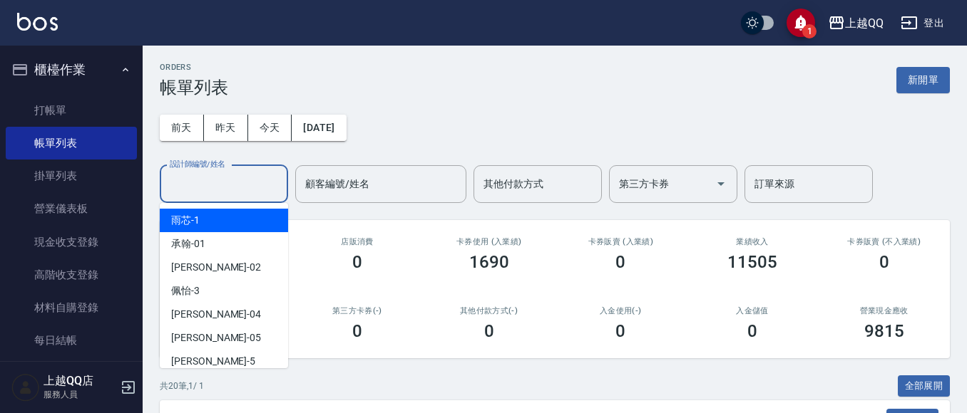
click at [214, 176] on div "設計師編號/姓名 設計師編號/姓名" at bounding box center [224, 184] width 128 height 38
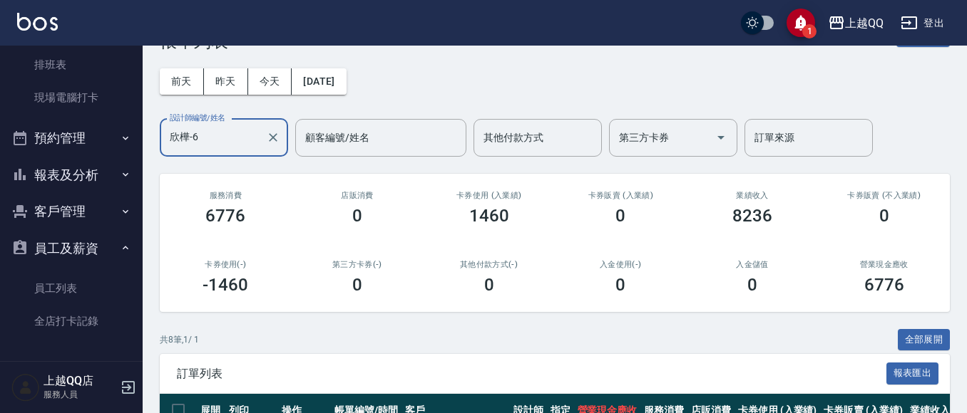
scroll to position [71, 0]
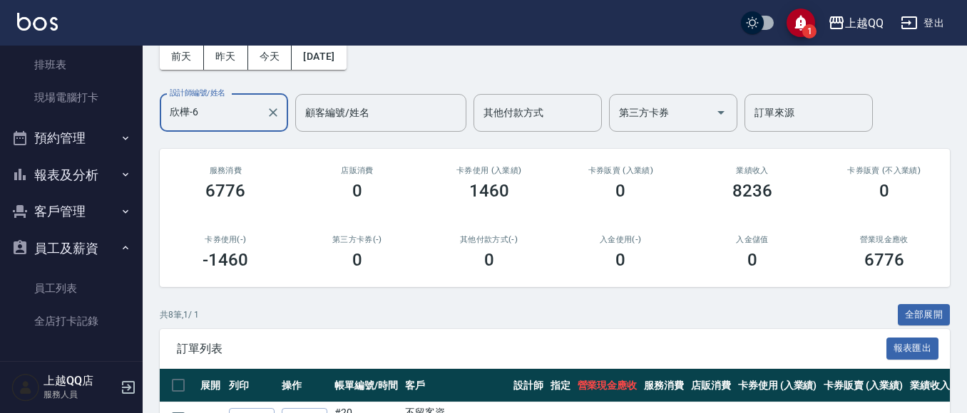
type input "欣樺-6"
click at [97, 181] on button "報表及分析" at bounding box center [71, 175] width 131 height 37
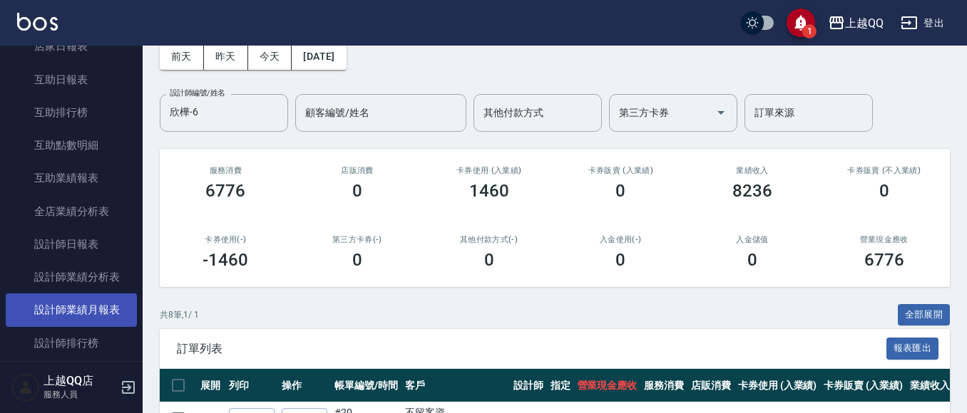
scroll to position [523, 0]
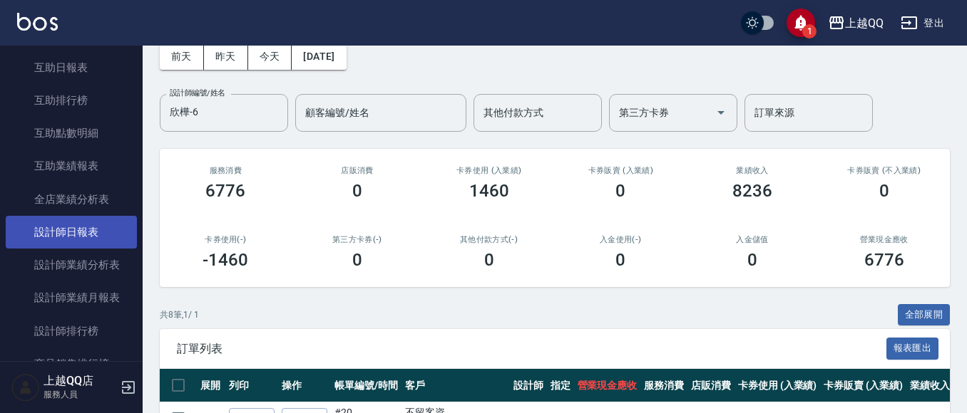
click at [86, 237] on link "設計師日報表" at bounding box center [71, 232] width 131 height 33
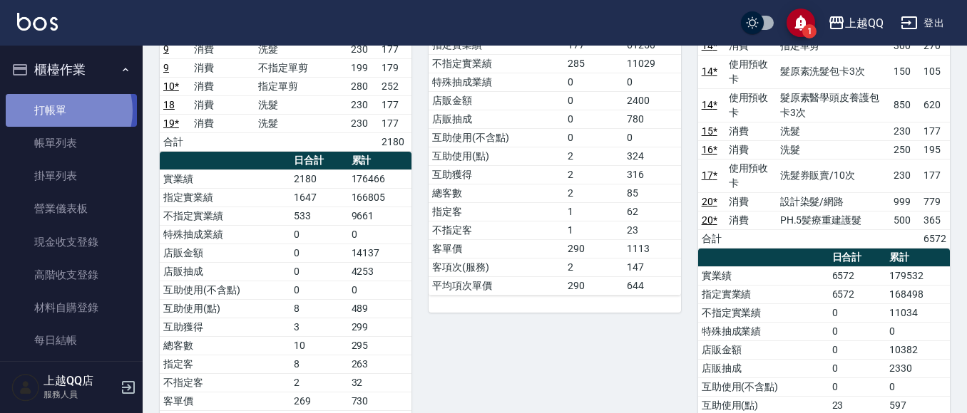
click at [63, 110] on link "打帳單" at bounding box center [71, 110] width 131 height 33
